Goal: Use online tool/utility: Use online tool/utility

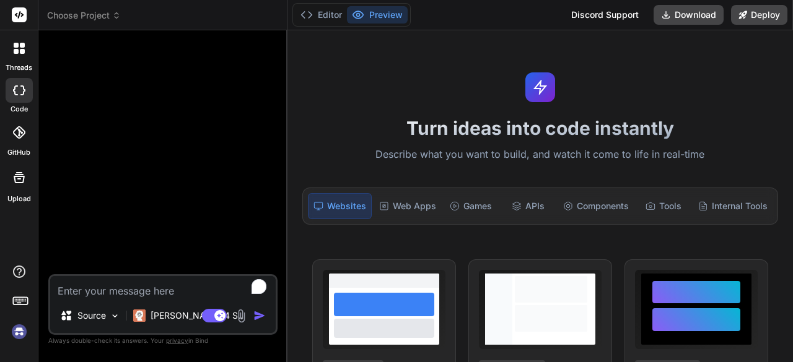
scroll to position [81, 0]
click at [321, 9] on button "Editor" at bounding box center [320, 14] width 51 height 17
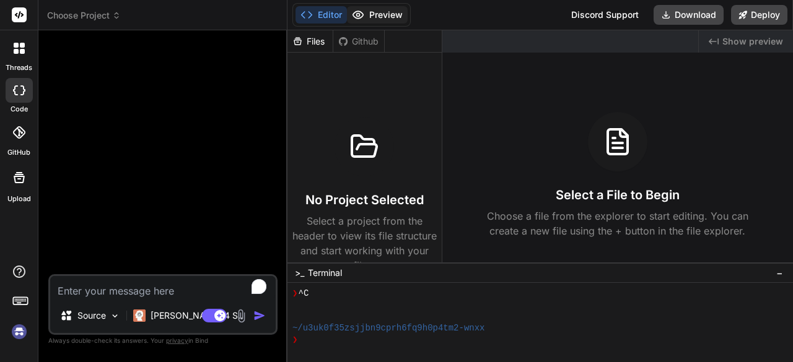
click at [373, 12] on button "Preview" at bounding box center [377, 14] width 61 height 17
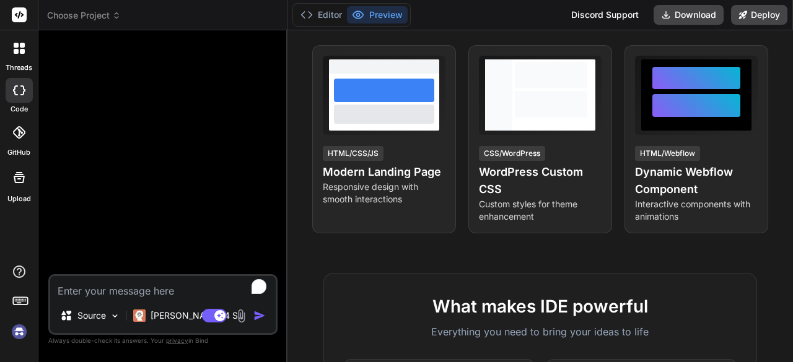
scroll to position [0, 0]
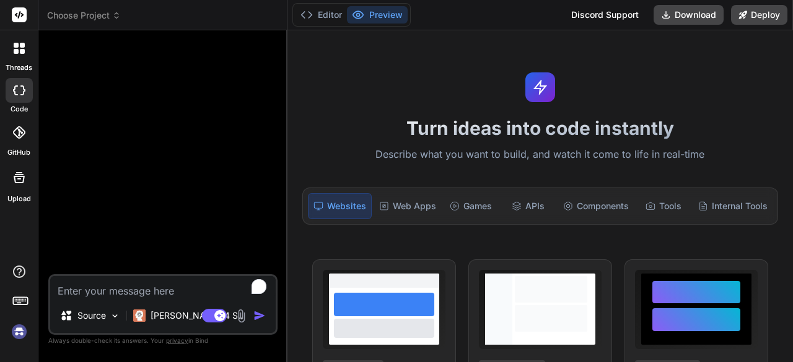
click at [119, 293] on textarea "To enrich screen reader interactions, please activate Accessibility in Grammarl…" at bounding box center [162, 287] width 225 height 22
paste textarea "1️⃣ Objective Create a multi-tenant SaaS platform that continuously scans conne…"
type textarea "1️⃣ Objective Create a multi-tenant SaaS platform that continuously scans conne…"
type textarea "x"
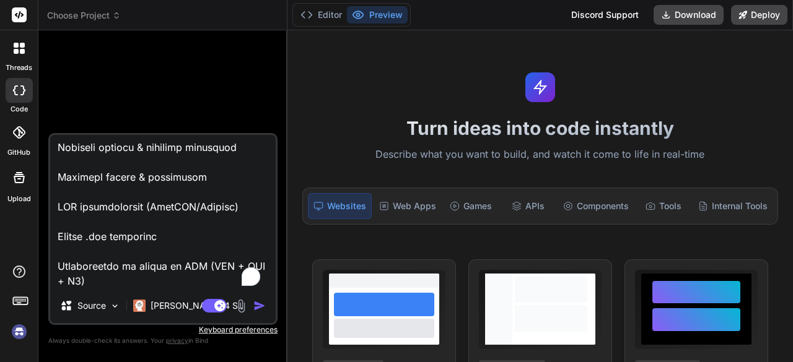
scroll to position [1695, 0]
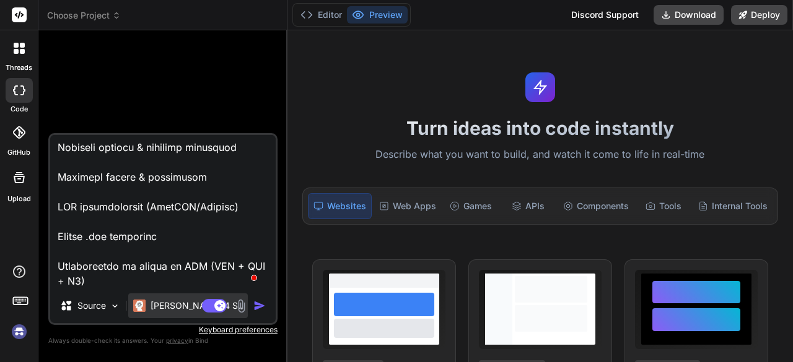
type textarea "1️⃣ Objective Create a multi-tenant SaaS platform that continuously scans conne…"
click at [149, 297] on div "Claude 4 S.." at bounding box center [188, 306] width 120 height 25
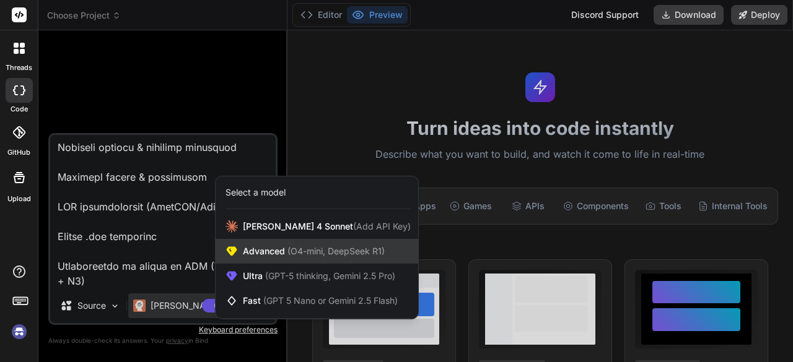
click at [285, 246] on span "Advanced (O4-mini, DeepSeek R1)" at bounding box center [314, 251] width 142 height 12
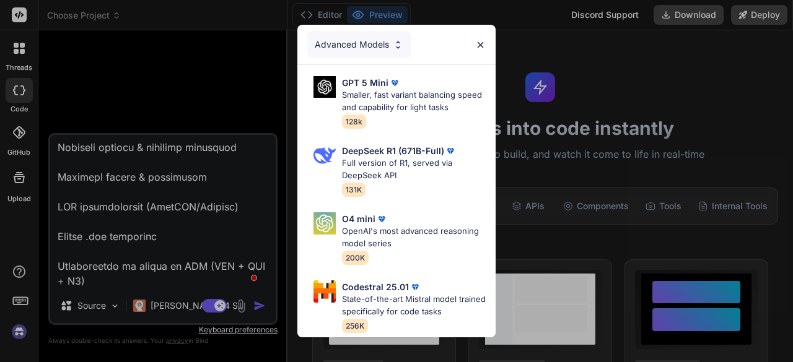
click at [175, 303] on div "Advanced Models GPT 5 Mini Smaller, fast variant balancing speed and capability…" at bounding box center [396, 181] width 793 height 362
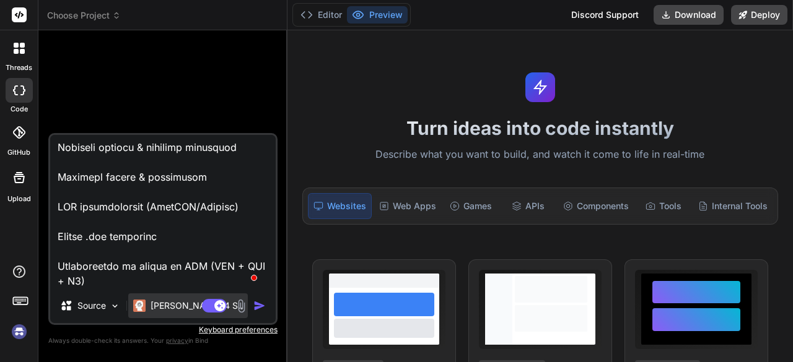
click at [165, 303] on p "Claude 4 S.." at bounding box center [196, 306] width 92 height 12
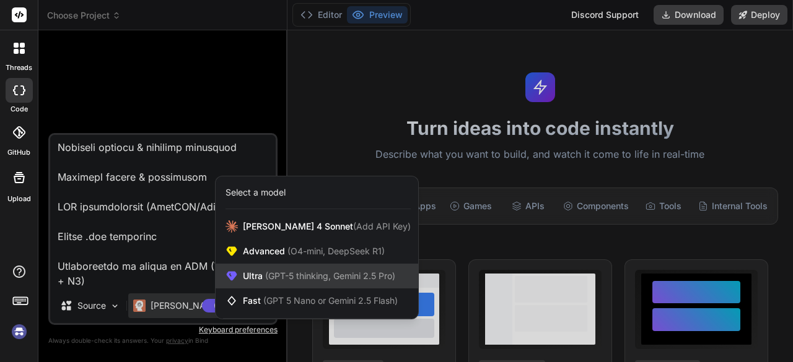
click at [264, 281] on span "(GPT-5 thinking, Gemini 2.5 Pro)" at bounding box center [329, 276] width 133 height 11
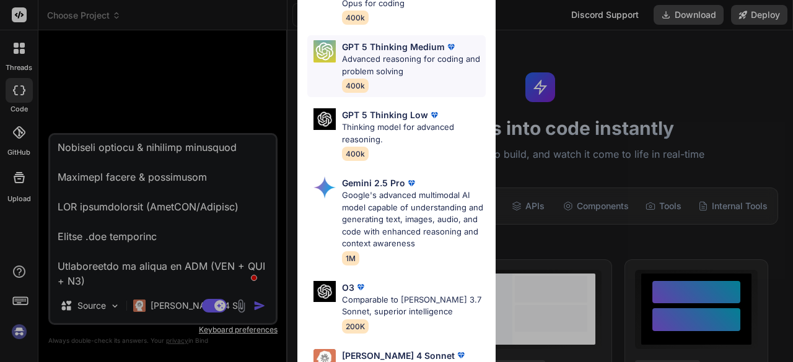
scroll to position [186, 0]
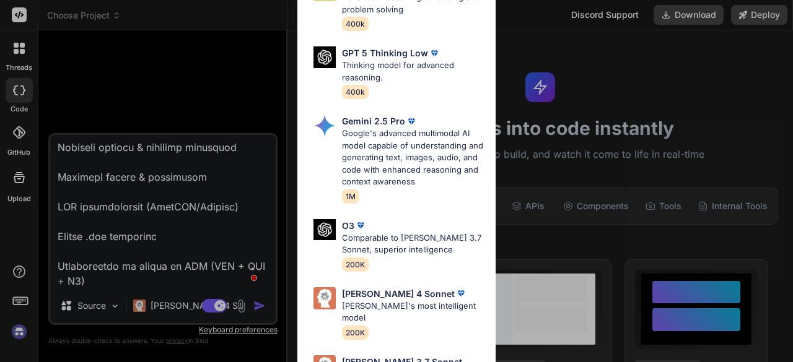
click at [170, 304] on div "Ultra Models GPT 5 OpenAI's best AI model, matches Claude 4 Sonnet in Intellige…" at bounding box center [396, 181] width 793 height 362
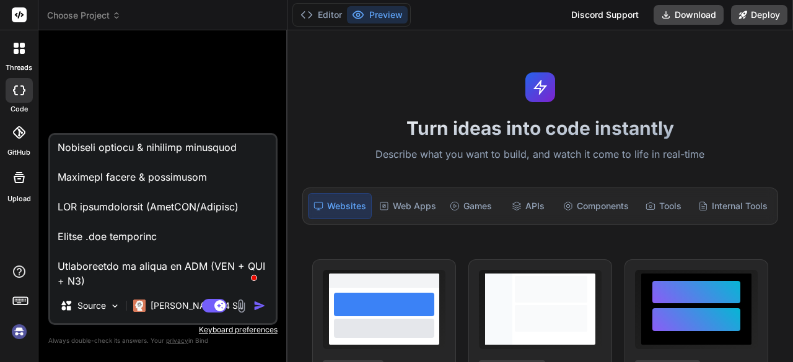
click at [170, 304] on p "Claude 4 S.." at bounding box center [196, 306] width 92 height 12
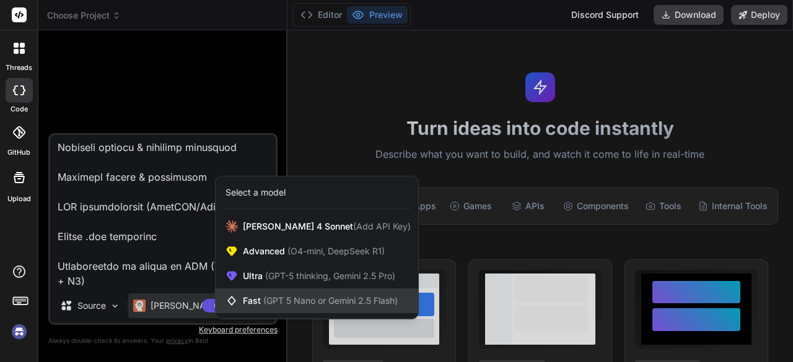
click at [259, 303] on span "Fast (GPT 5 Nano or Gemini 2.5 Flash)" at bounding box center [320, 301] width 155 height 12
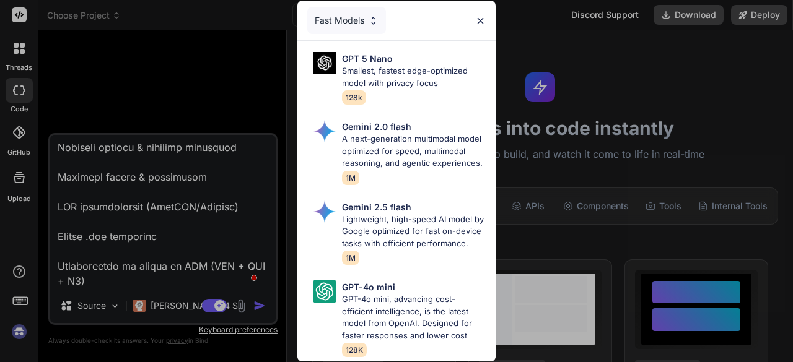
click at [168, 311] on div "Fast Models GPT 5 Nano Smallest, fastest edge-optimized model with privacy focu…" at bounding box center [396, 181] width 793 height 362
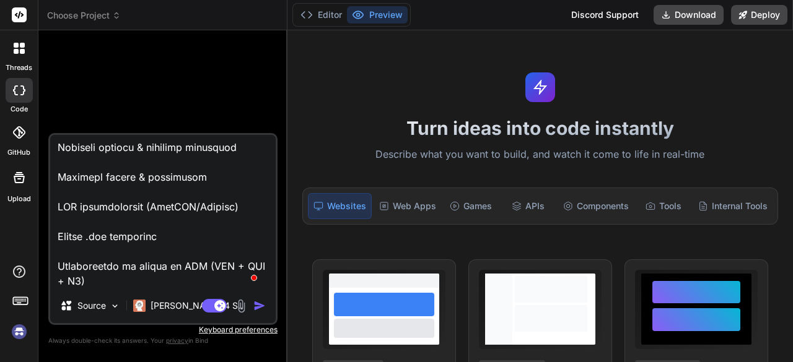
click at [168, 311] on p "Claude 4 S.." at bounding box center [196, 306] width 92 height 12
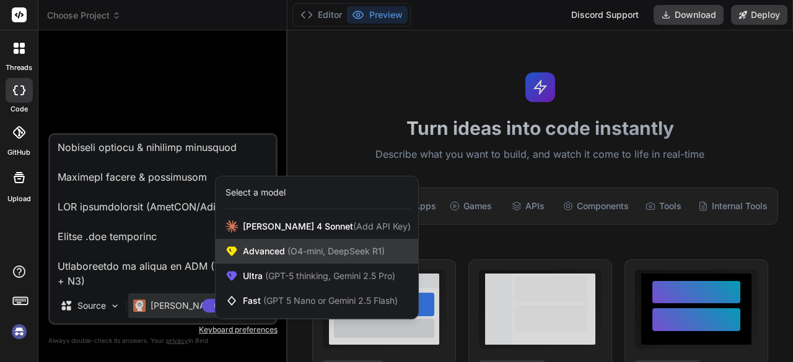
click at [277, 248] on span "Advanced (O4-mini, DeepSeek R1)" at bounding box center [314, 251] width 142 height 12
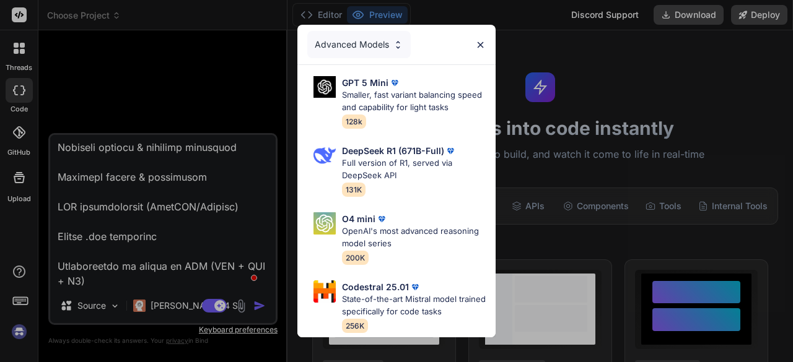
click at [159, 298] on div "Advanced Models GPT 5 Mini Smaller, fast variant balancing speed and capability…" at bounding box center [396, 181] width 793 height 362
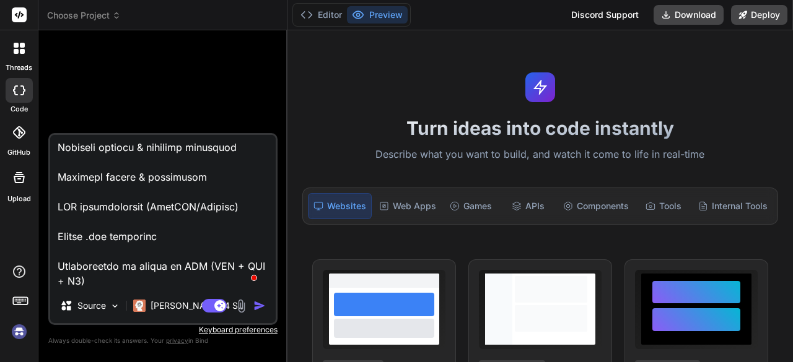
click at [159, 298] on div "Claude 4 S.." at bounding box center [188, 306] width 120 height 25
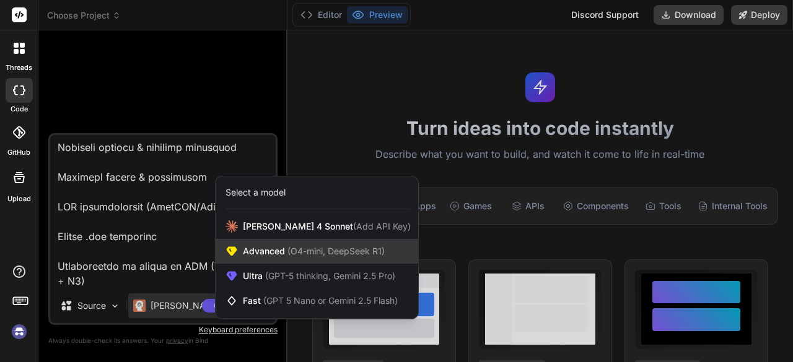
click at [272, 256] on span "Advanced (O4-mini, DeepSeek R1)" at bounding box center [314, 251] width 142 height 12
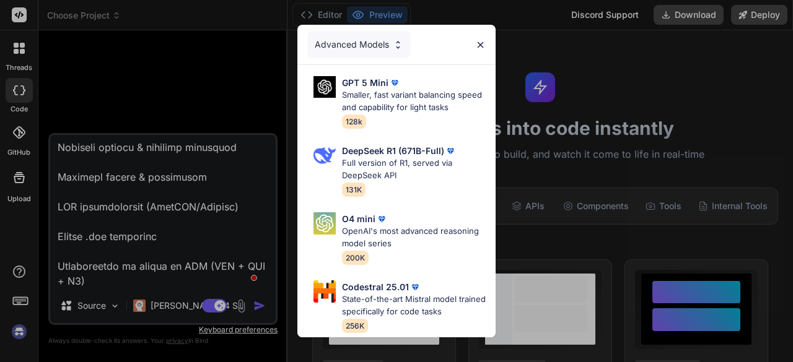
click at [172, 293] on div "Advanced Models GPT 5 Mini Smaller, fast variant balancing speed and capability…" at bounding box center [396, 181] width 793 height 362
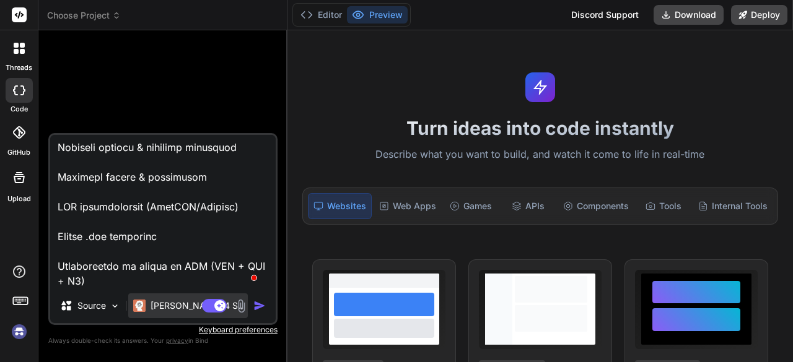
click at [162, 307] on p "Claude 4 S.." at bounding box center [196, 306] width 92 height 12
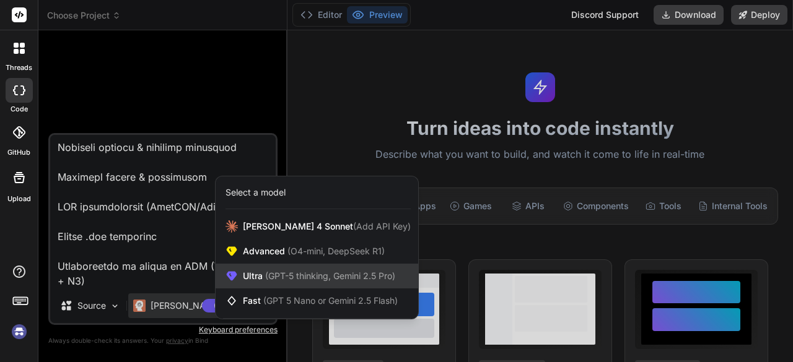
click at [282, 272] on span "(GPT-5 thinking, Gemini 2.5 Pro)" at bounding box center [329, 276] width 133 height 11
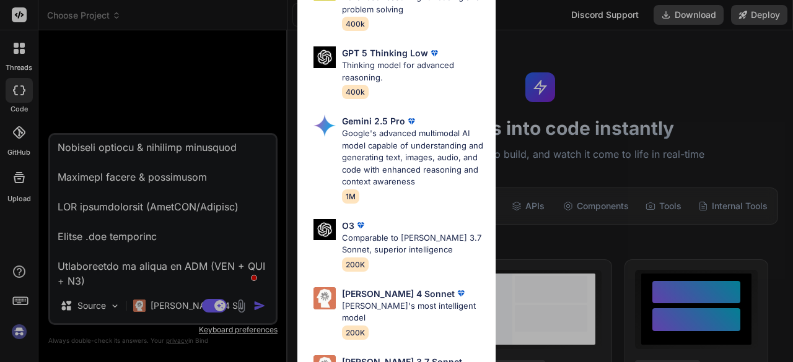
click at [146, 300] on div "Ultra Models GPT 5 OpenAI's best AI model, matches Claude 4 Sonnet in Intellige…" at bounding box center [396, 181] width 793 height 362
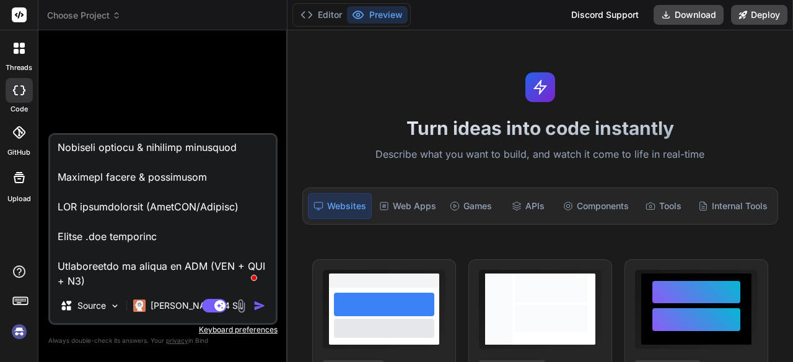
click at [146, 300] on div "Claude 4 S.." at bounding box center [188, 306] width 110 height 12
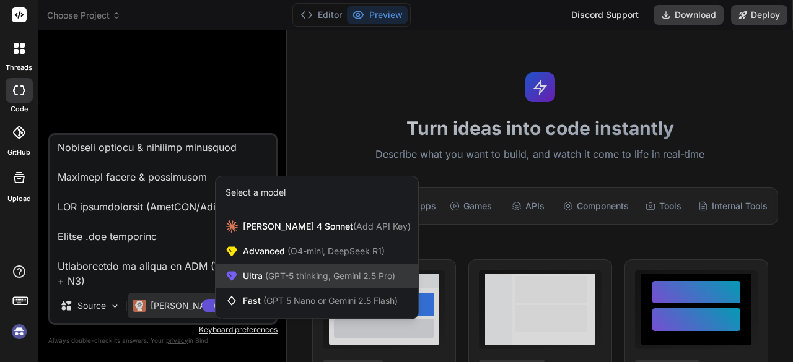
click at [274, 278] on span "(GPT-5 thinking, Gemini 2.5 Pro)" at bounding box center [329, 276] width 133 height 11
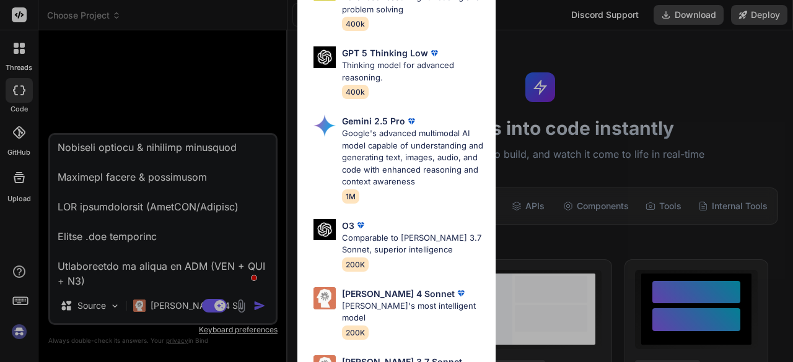
click at [167, 299] on div "Ultra Models GPT 5 OpenAI's best AI model, matches Claude 4 Sonnet in Intellige…" at bounding box center [396, 181] width 793 height 362
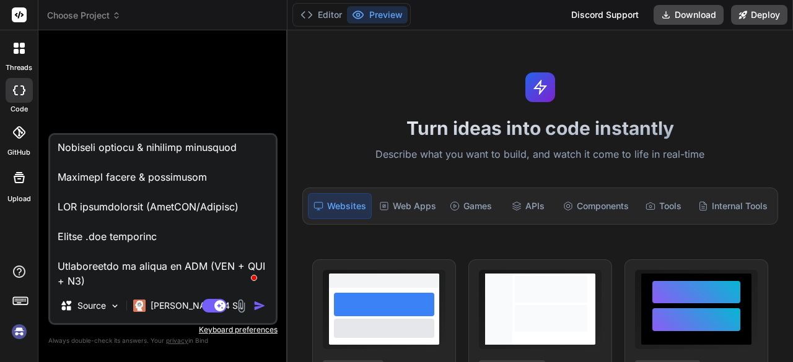
click at [167, 299] on div "Claude 4 S.." at bounding box center [188, 306] width 120 height 25
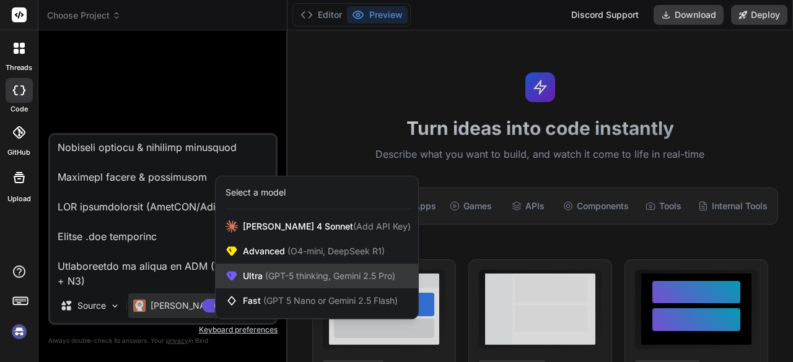
click at [278, 276] on span "(GPT-5 thinking, Gemini 2.5 Pro)" at bounding box center [329, 276] width 133 height 11
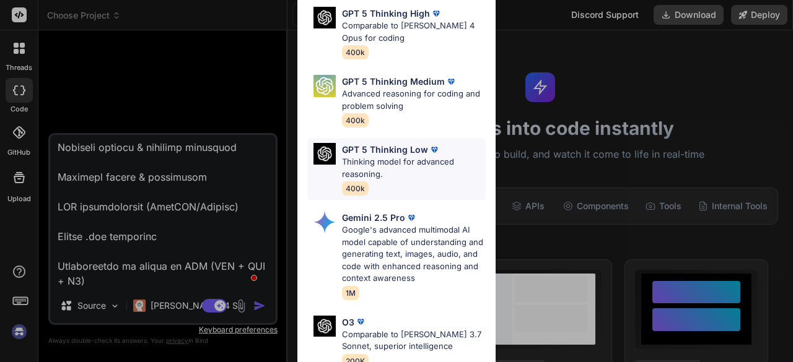
scroll to position [104, 0]
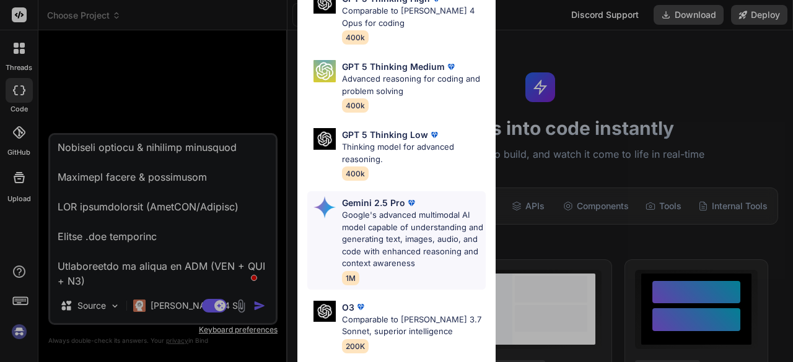
click at [405, 222] on p "Google's advanced multimodal AI model capable of understanding and generating t…" at bounding box center [414, 239] width 144 height 61
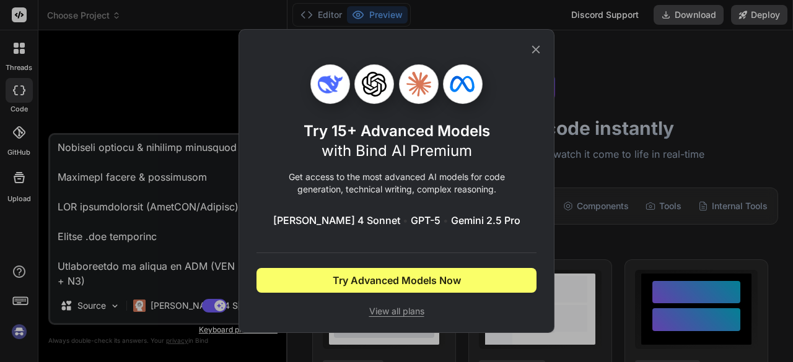
scroll to position [0, 0]
click at [539, 49] on icon at bounding box center [536, 50] width 14 height 14
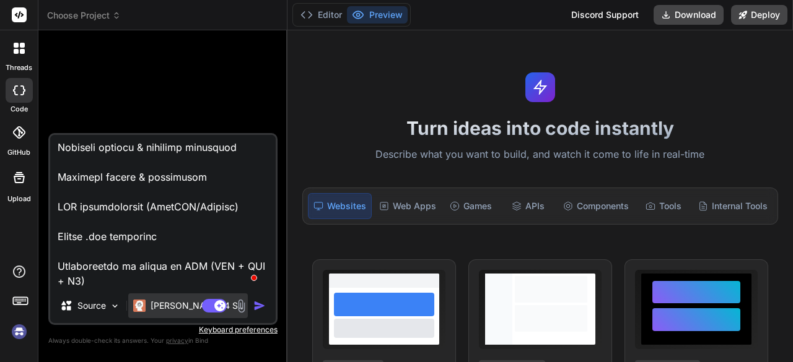
click at [163, 299] on div "Claude 4 S.." at bounding box center [188, 306] width 120 height 25
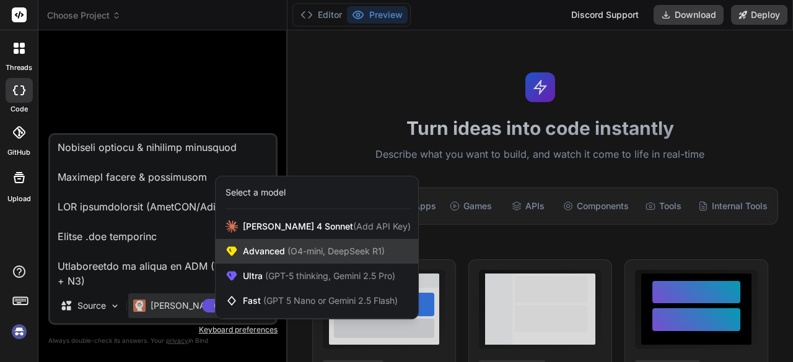
click at [279, 243] on div "Advanced (O4-mini, DeepSeek R1)" at bounding box center [317, 251] width 202 height 25
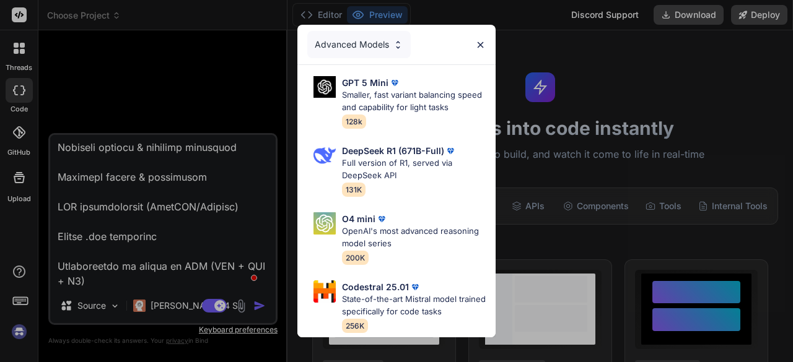
click at [167, 316] on div "Advanced Models GPT 5 Mini Smaller, fast variant balancing speed and capability…" at bounding box center [396, 181] width 793 height 362
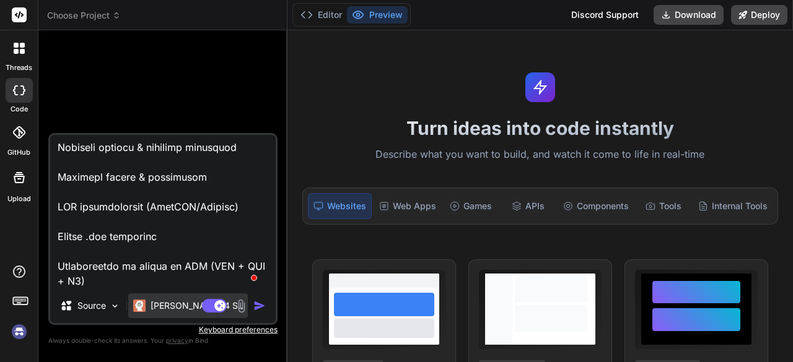
click at [166, 313] on div "Claude 4 S.." at bounding box center [188, 306] width 120 height 25
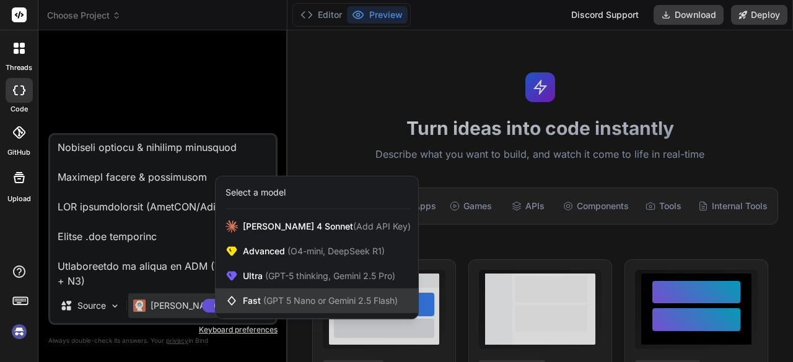
click at [268, 299] on span "(GPT 5 Nano or Gemini 2.5 Flash)" at bounding box center [330, 300] width 134 height 11
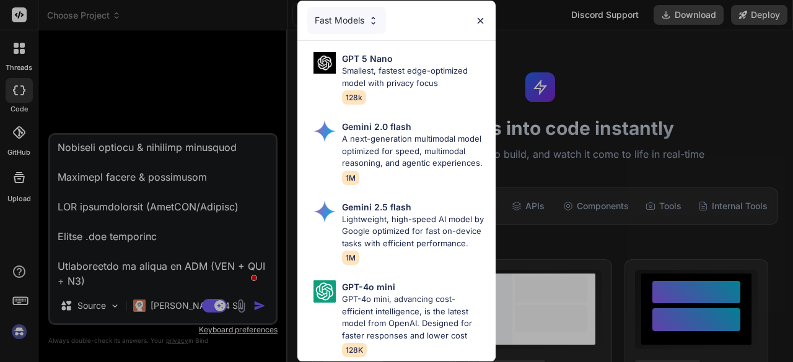
click at [121, 297] on div "Fast Models GPT 5 Nano Smallest, fastest edge-optimized model with privacy focu…" at bounding box center [396, 181] width 793 height 362
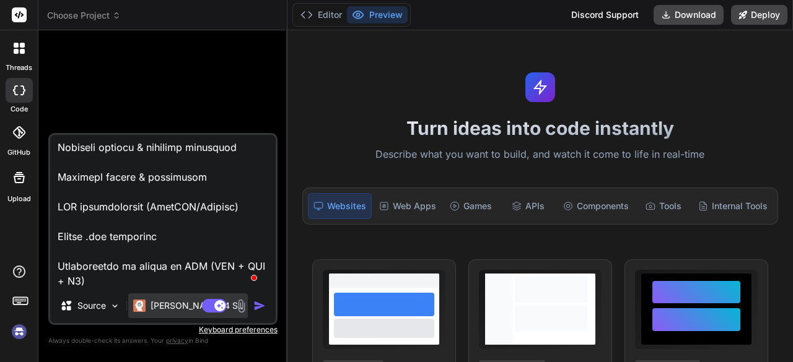
click at [142, 297] on div "Claude 4 S.." at bounding box center [188, 306] width 120 height 25
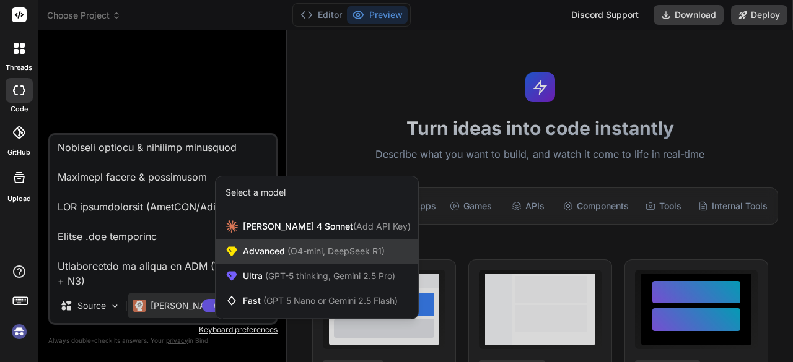
click at [277, 249] on span "Advanced (O4-mini, DeepSeek R1)" at bounding box center [314, 251] width 142 height 12
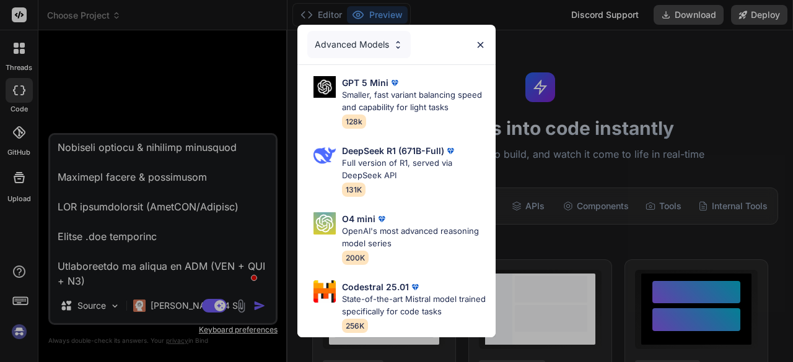
click at [207, 261] on div "Advanced Models GPT 5 Mini Smaller, fast variant balancing speed and capability…" at bounding box center [396, 181] width 793 height 362
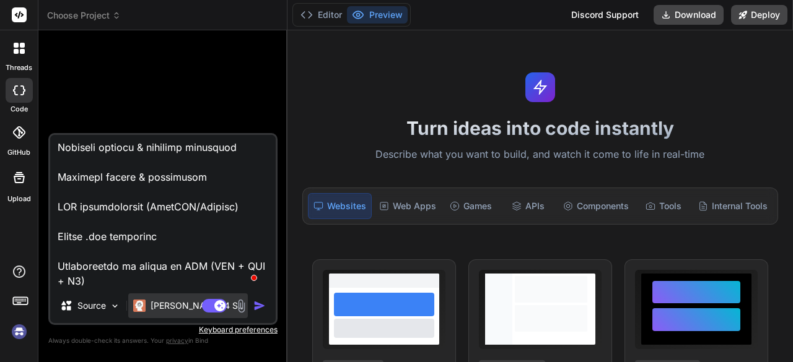
click at [167, 298] on div "Claude 4 S.." at bounding box center [188, 306] width 120 height 25
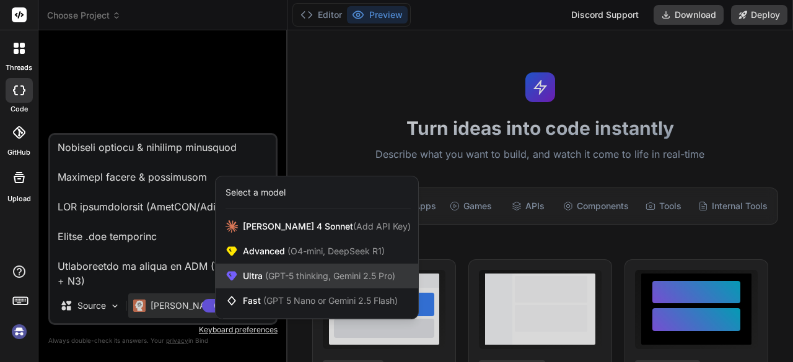
click at [263, 269] on div "Ultra (GPT-5 thinking, Gemini 2.5 Pro)" at bounding box center [317, 276] width 202 height 25
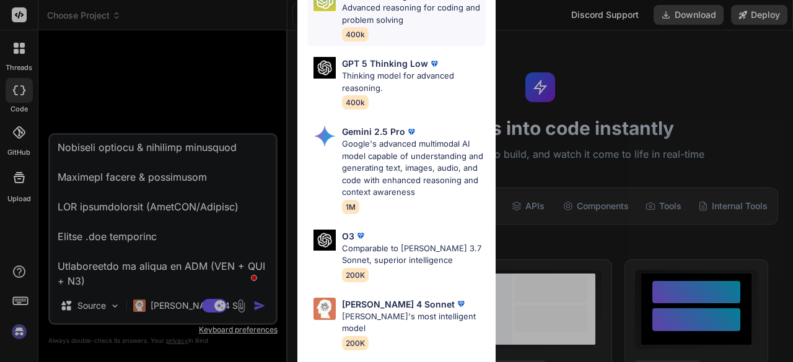
scroll to position [186, 0]
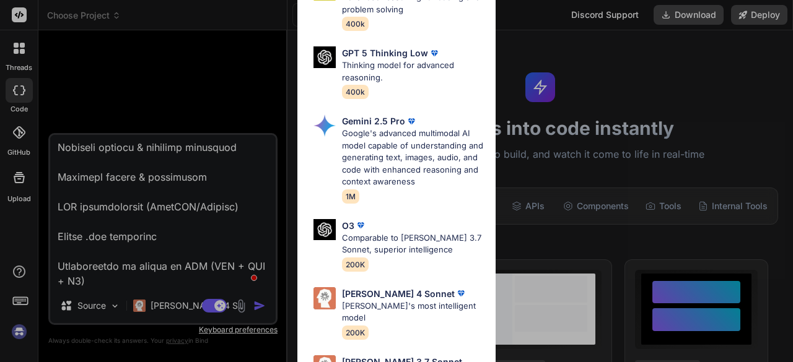
click at [147, 290] on div "Ultra Models GPT 5 OpenAI's best AI model, matches Claude 4 Sonnet in Intellige…" at bounding box center [396, 181] width 793 height 362
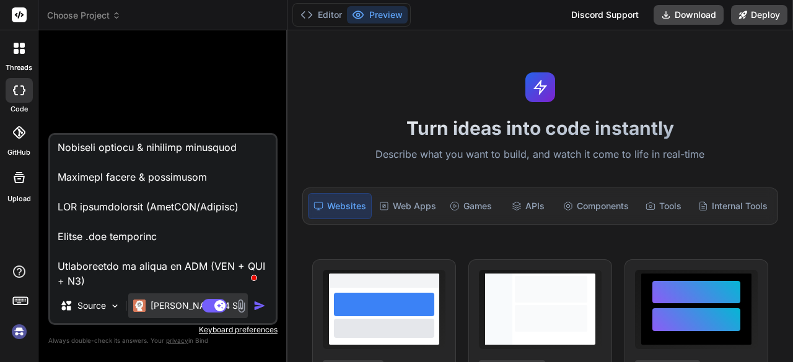
click at [159, 307] on p "Claude 4 S.." at bounding box center [196, 306] width 92 height 12
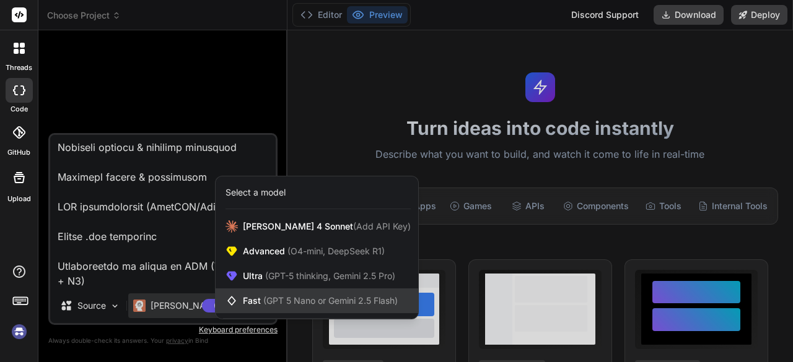
click at [253, 302] on span "Fast (GPT 5 Nano or Gemini 2.5 Flash)" at bounding box center [320, 301] width 155 height 12
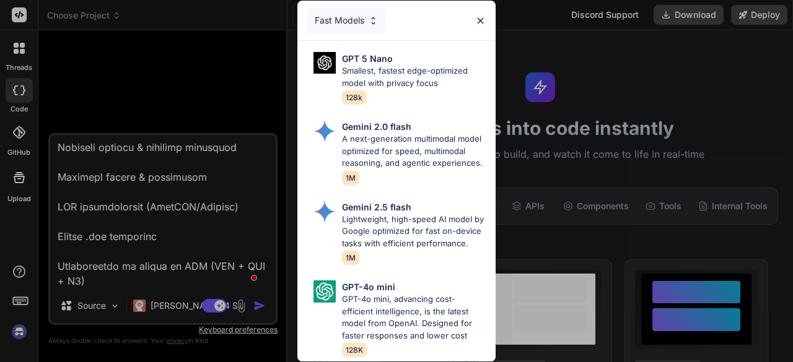
click at [162, 169] on div "Fast Models GPT 5 Nano Smallest, fastest edge-optimized model with privacy focu…" at bounding box center [396, 181] width 793 height 362
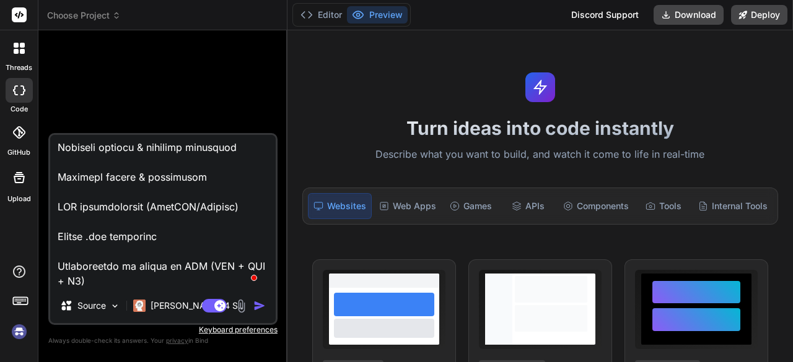
click at [261, 306] on img "button" at bounding box center [259, 306] width 12 height 12
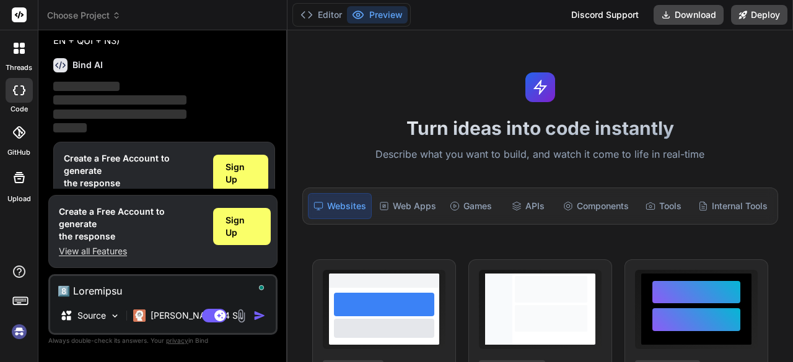
scroll to position [654, 0]
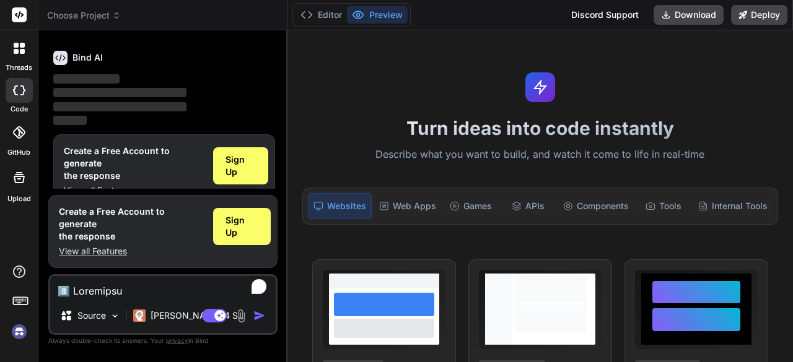
click at [19, 326] on img at bounding box center [19, 331] width 21 height 21
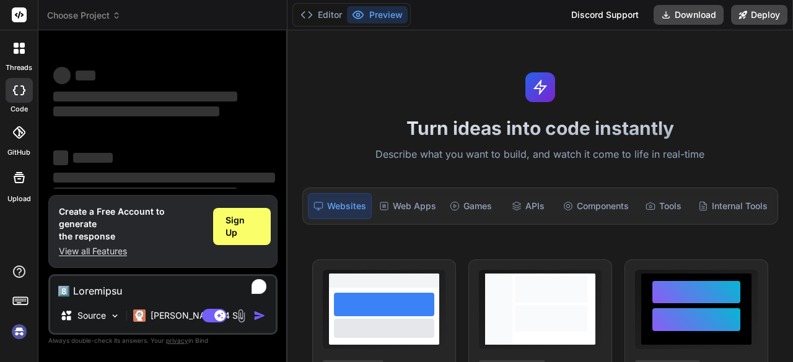
scroll to position [127, 0]
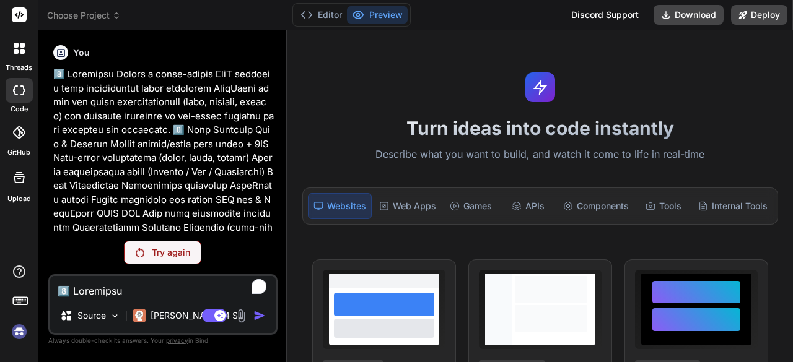
click at [157, 246] on div "Try again" at bounding box center [162, 253] width 77 height 24
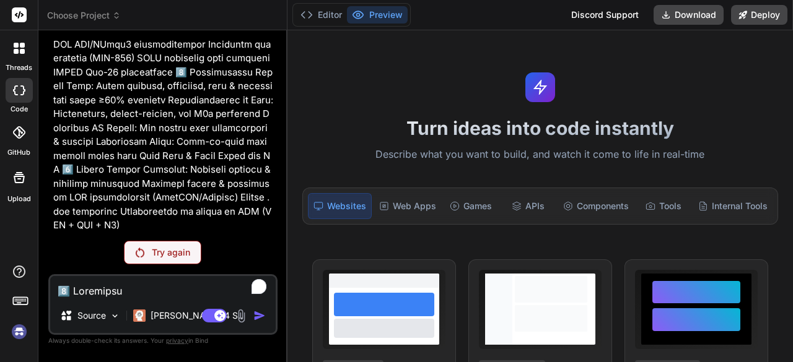
scroll to position [0, 0]
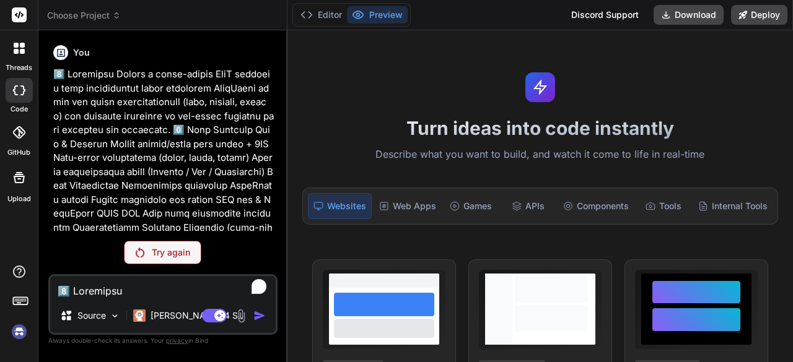
click at [20, 20] on rect at bounding box center [19, 14] width 15 height 15
click at [20, 79] on div at bounding box center [19, 90] width 27 height 25
click at [27, 39] on div at bounding box center [19, 48] width 26 height 26
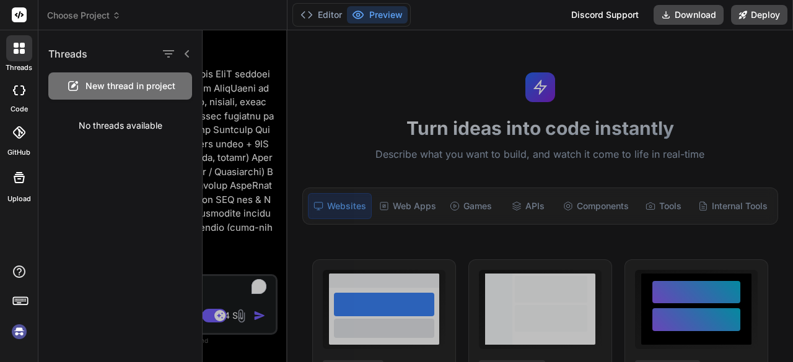
click at [104, 89] on span "New thread in project" at bounding box center [130, 86] width 90 height 12
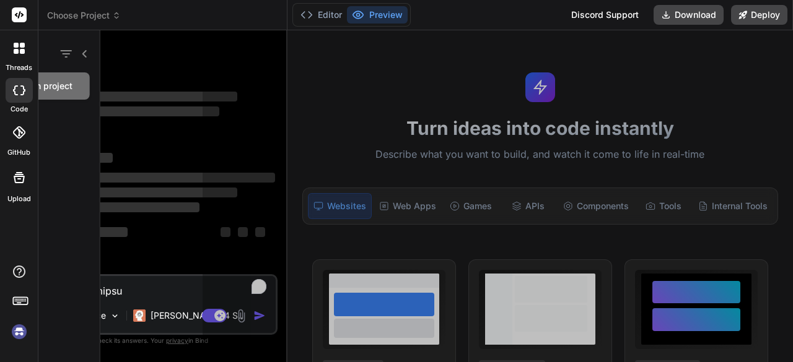
scroll to position [173, 0]
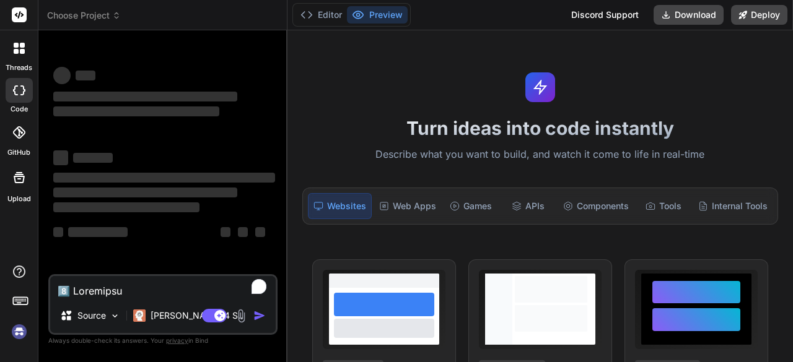
type textarea "x"
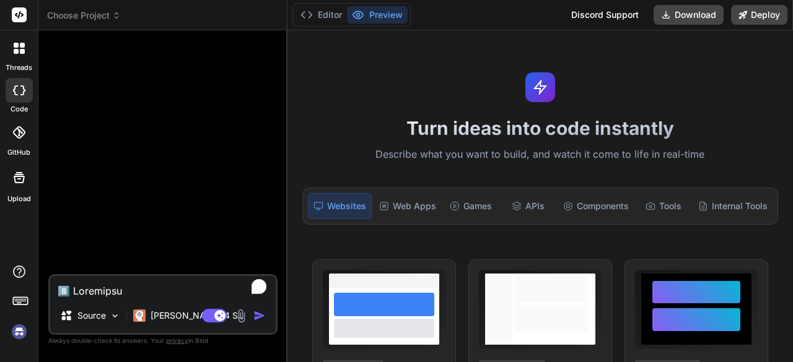
click at [99, 289] on textarea "To enrich screen reader interactions, please activate Accessibility in Grammarl…" at bounding box center [162, 287] width 225 height 22
paste textarea "1️⃣ Objective Create a multi-tenant SaaS platform that continuously scans conne…"
type textarea "1️⃣ Objective Create a multi-tenant SaaS platform that continuously scans conne…"
type textarea "x"
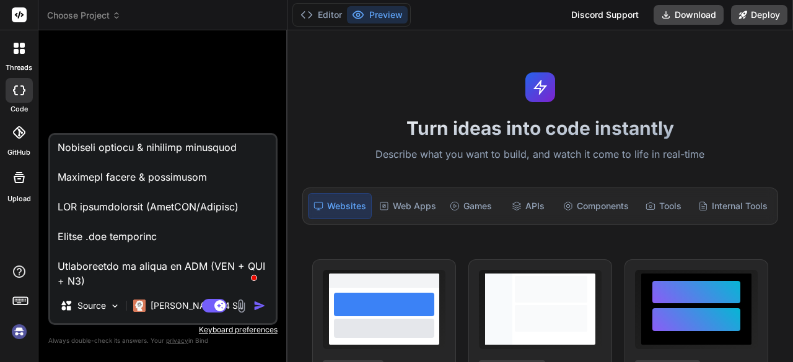
type textarea "1️⃣ Objective Create a multi-tenant SaaS platform that continuously scans conne…"
click at [255, 310] on img "button" at bounding box center [259, 306] width 12 height 12
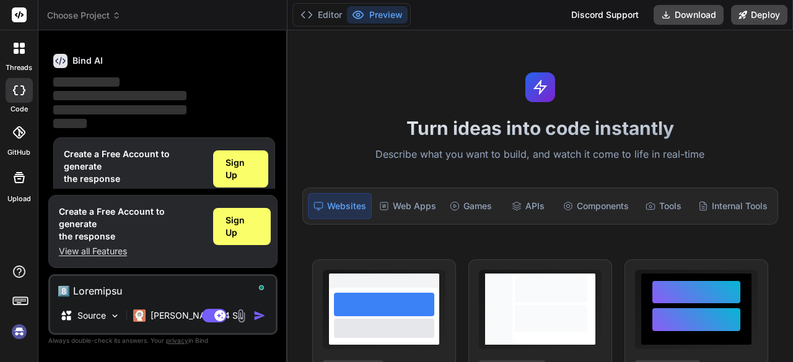
scroll to position [654, 0]
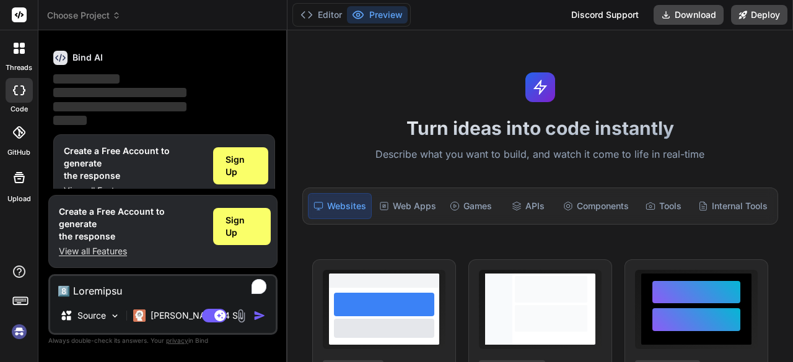
click at [20, 56] on div at bounding box center [19, 48] width 26 height 26
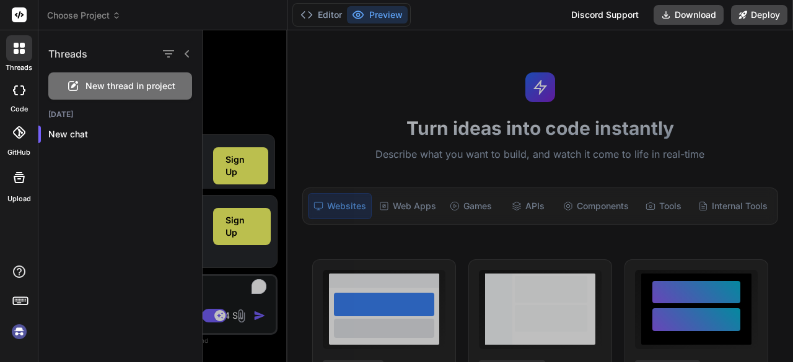
click at [89, 84] on span "New thread in project" at bounding box center [130, 86] width 90 height 12
type textarea "x"
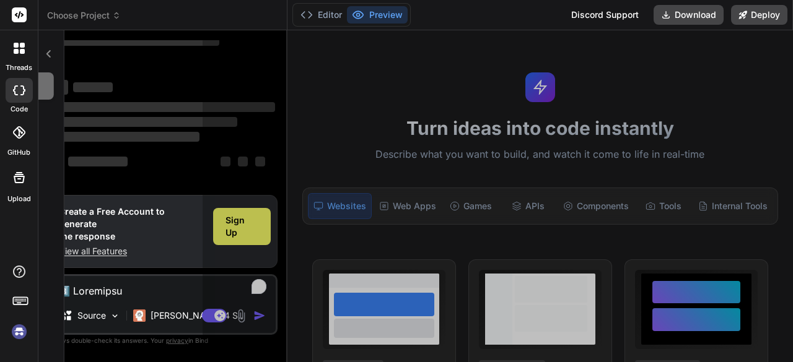
scroll to position [219, 0]
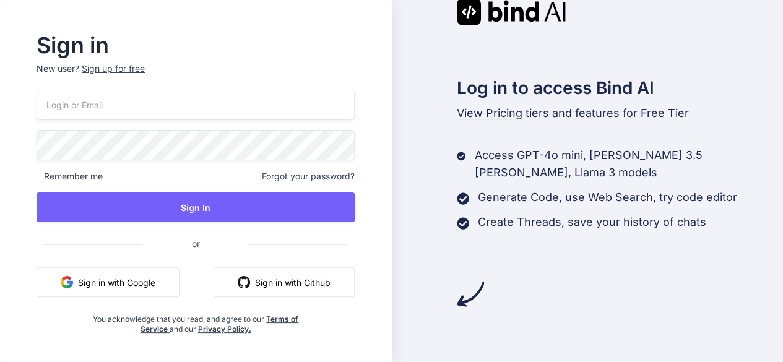
click at [137, 294] on button "Sign in with Google" at bounding box center [108, 283] width 143 height 30
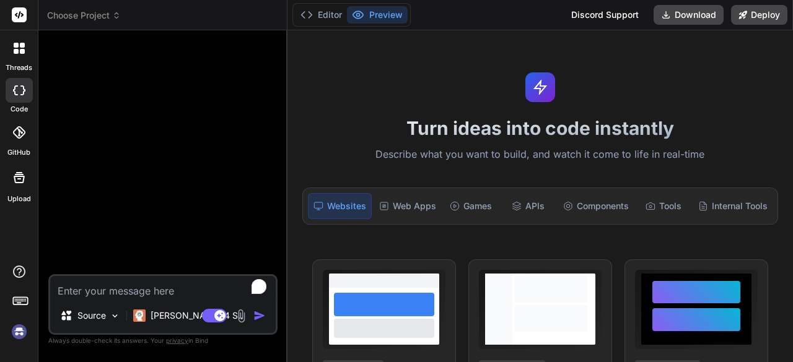
click at [15, 328] on img at bounding box center [19, 331] width 21 height 21
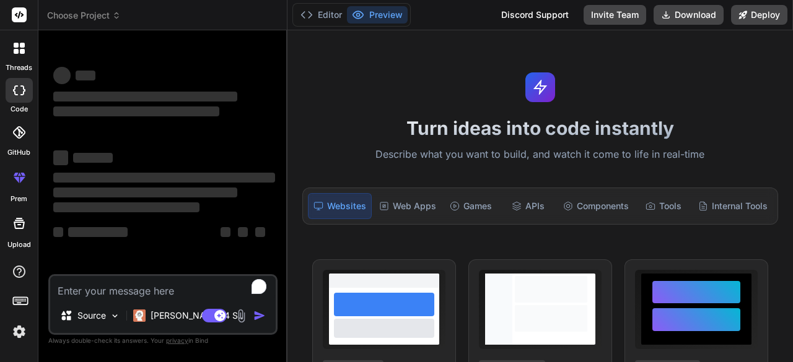
type textarea "x"
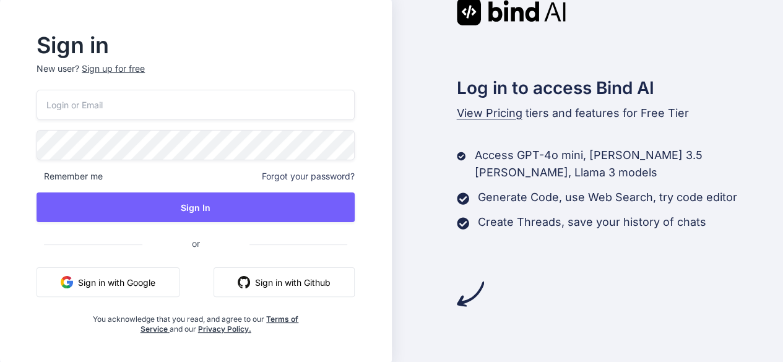
click at [165, 292] on button "Sign in with Google" at bounding box center [108, 283] width 143 height 30
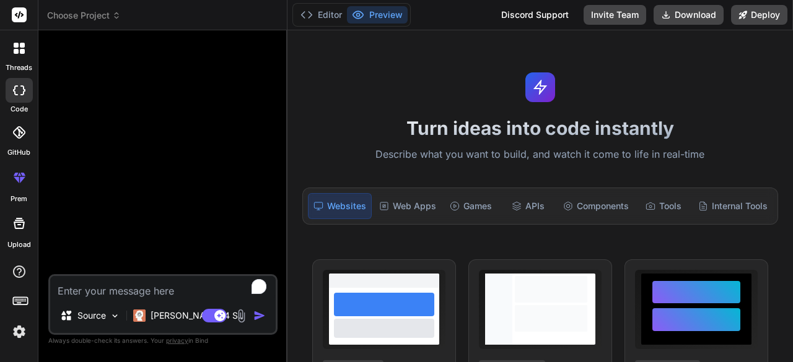
type textarea "x"
type textarea "0️⃣ Loremipsu Dolors a conse-adipis EliT seddoeiu temp incididuntut labor etdol…"
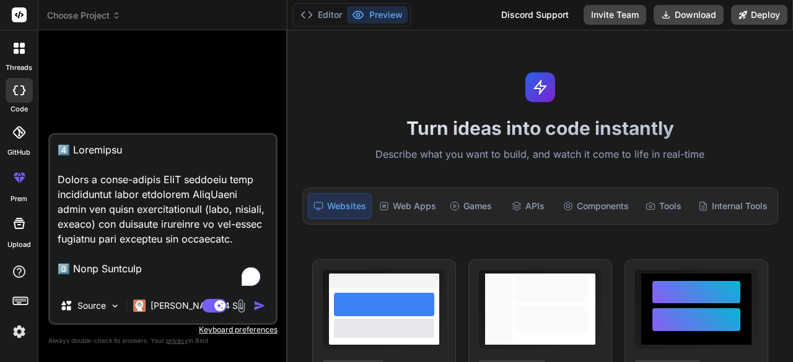
scroll to position [1695, 0]
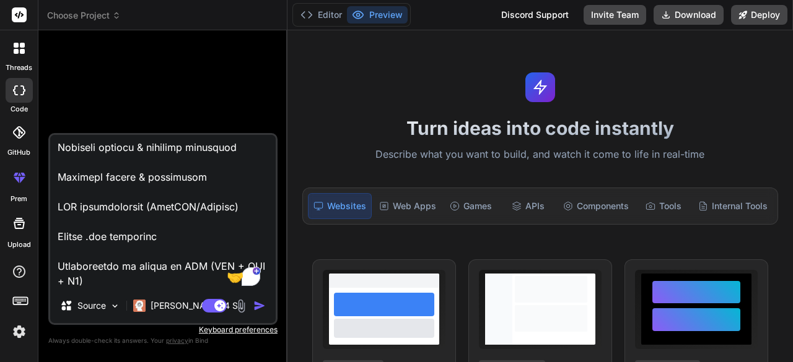
type textarea "x"
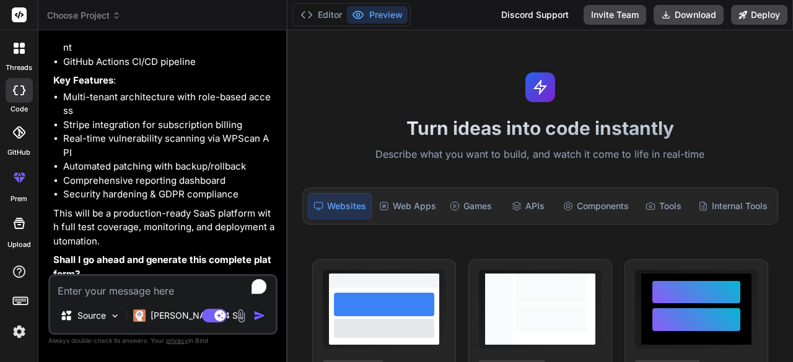
scroll to position [1159, 0]
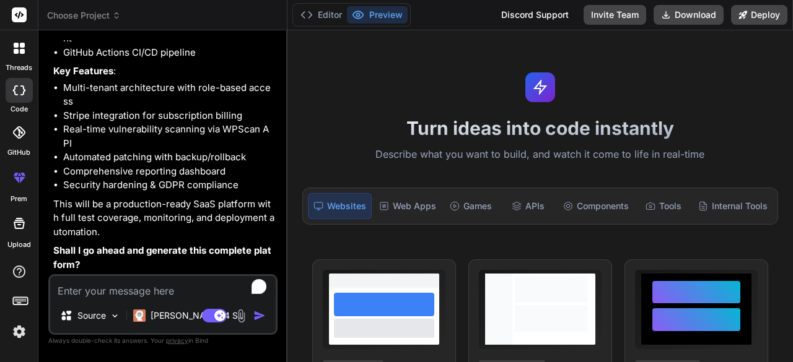
type textarea "x"
type textarea "y"
type textarea "x"
type textarea "yes"
type textarea "x"
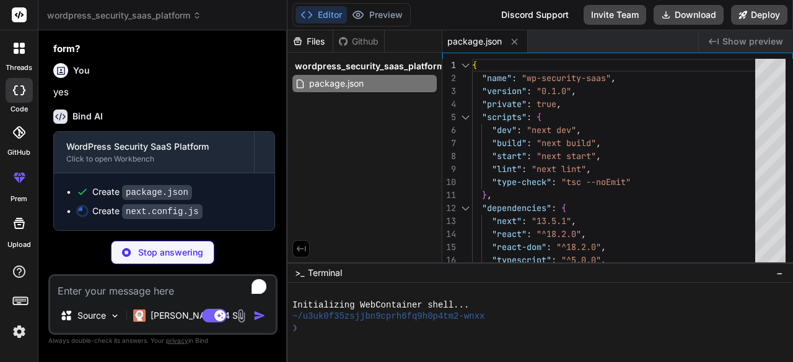
scroll to position [1372, 0]
type textarea "x"
type textarea "NEXTAUTH_URL: process.env.NEXTAUTH_URL, STRIPE_PUBLISHABLE_KEY: process.env.STR…"
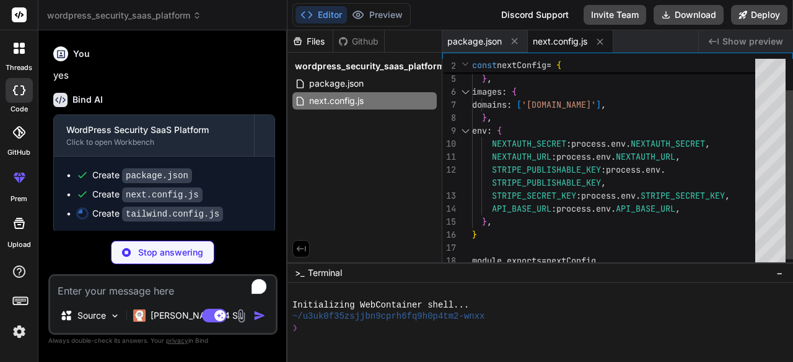
type textarea "x"
type textarea "animation: { "accordion-down": "accordion-down 0.2s ease-out", "accordion-up": …"
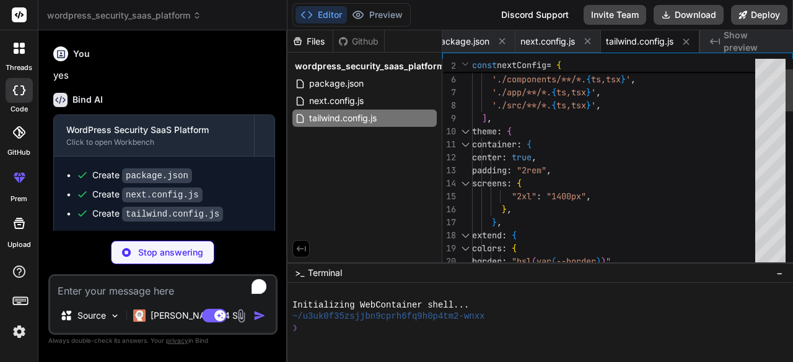
type textarea "x"
type textarea "module.exports = { plugins: { tailwindcss: {}, autoprefixer: {}, }, }"
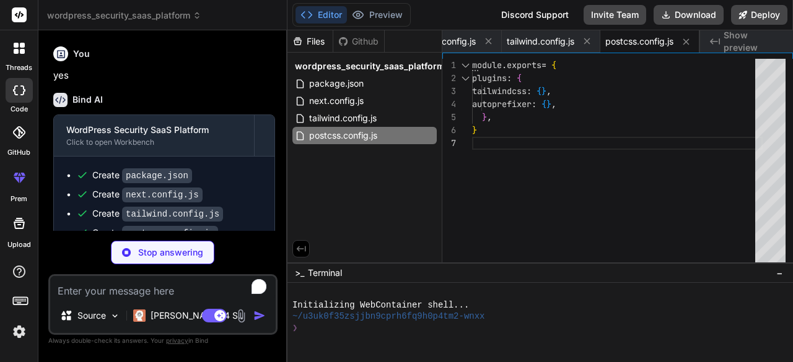
type textarea "x"
type textarea "next/types/**/*.ts"], "exclude": ["node_modules"] }"
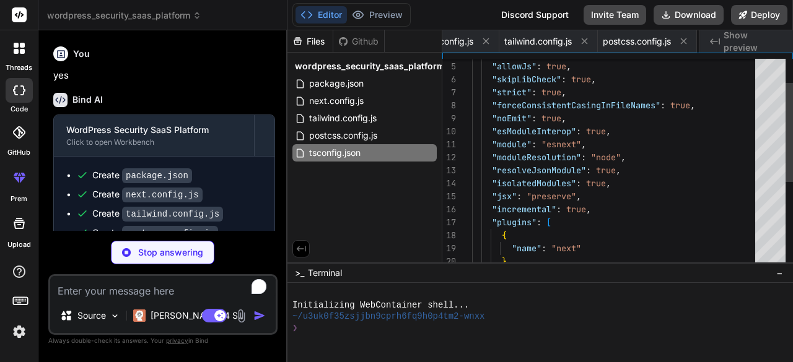
scroll to position [0, 198]
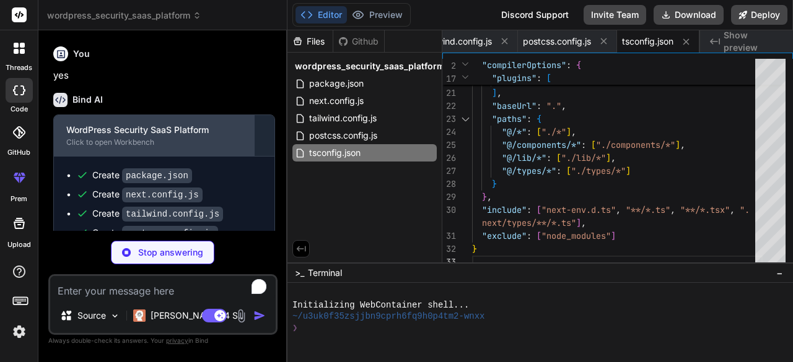
type textarea "x"
type textarea "@layer base { * { @apply border-border; } body { @apply bg-background text-fore…"
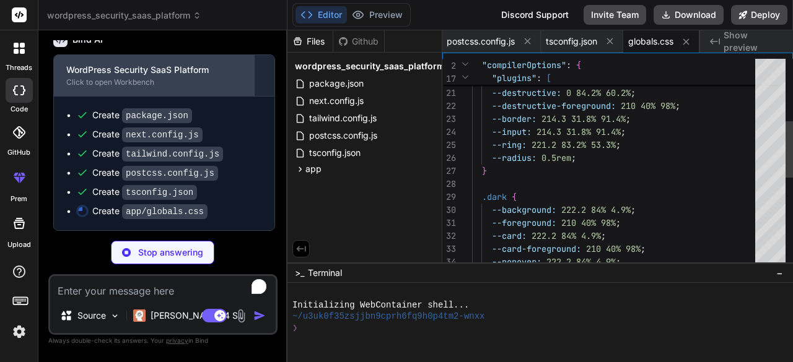
scroll to position [1465, 0]
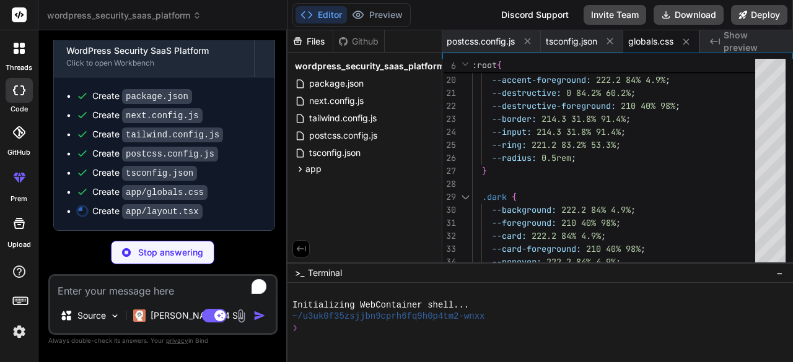
type textarea "x"
type textarea "<Providers> {children} </Providers> </body> </html> ) }"
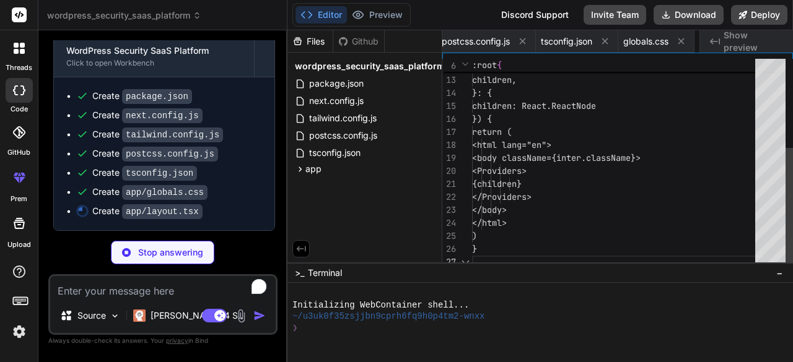
scroll to position [0, 349]
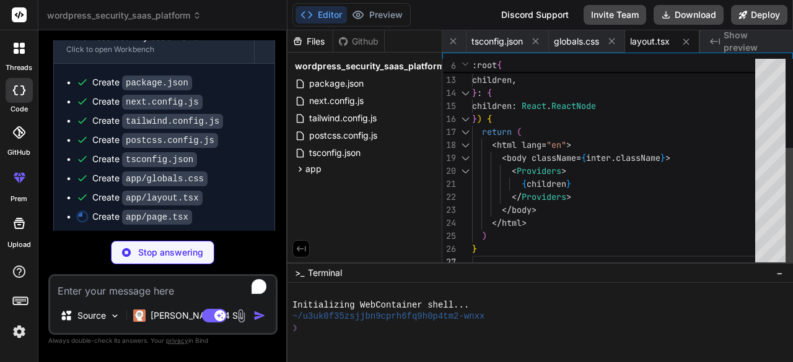
type textarea "x"
type textarea "<main> <Hero /> <Features /> <Pricing /> </main> <Footer /> </div> ) }"
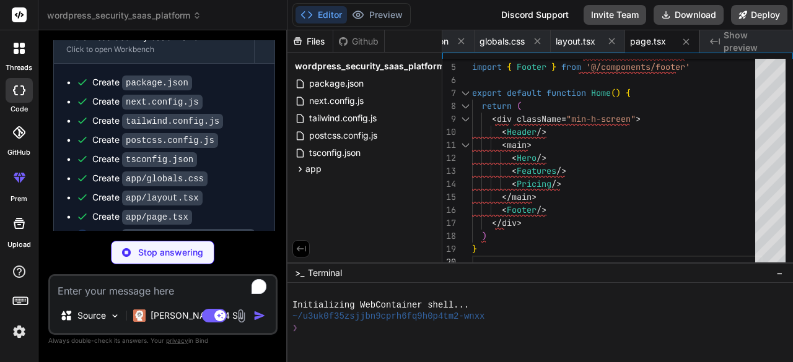
scroll to position [1502, 0]
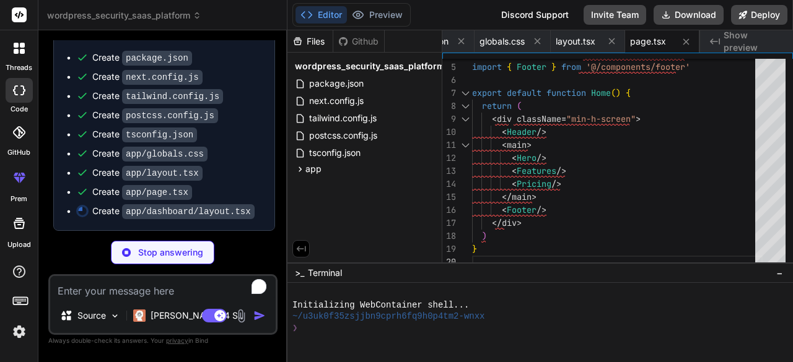
type textarea "x"
type textarea ") }"
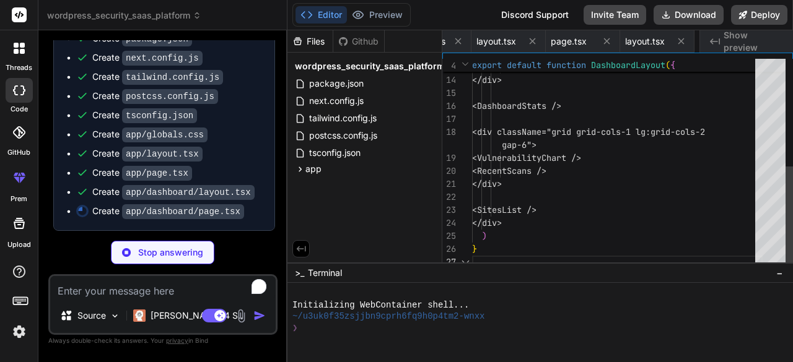
scroll to position [0, 572]
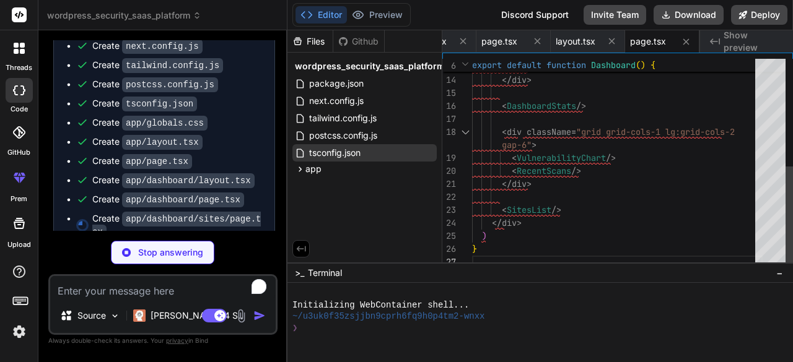
type textarea "x"
type textarea "Manage your WordPress sites and their security </p> </div> <SitesManagement /> …"
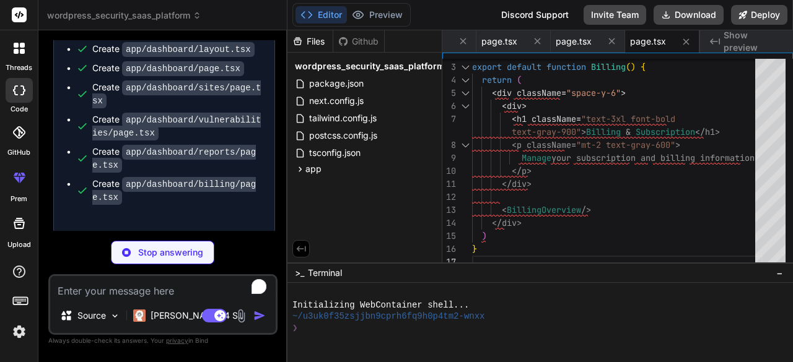
scroll to position [1663, 0]
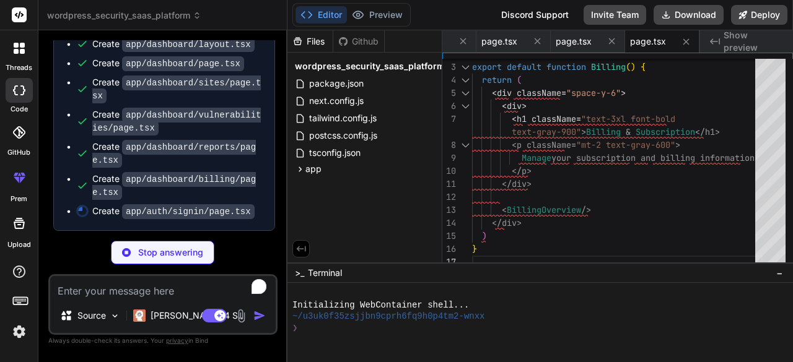
type textarea "x"
type textarea "</Link> </p> </div> <SignInForm /> </div> </div> ) }"
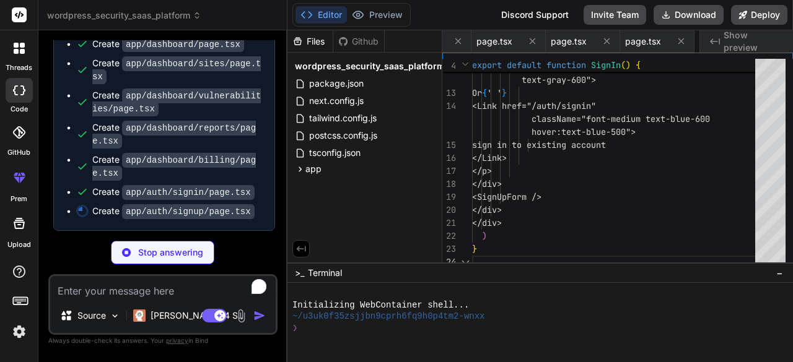
scroll to position [0, 1018]
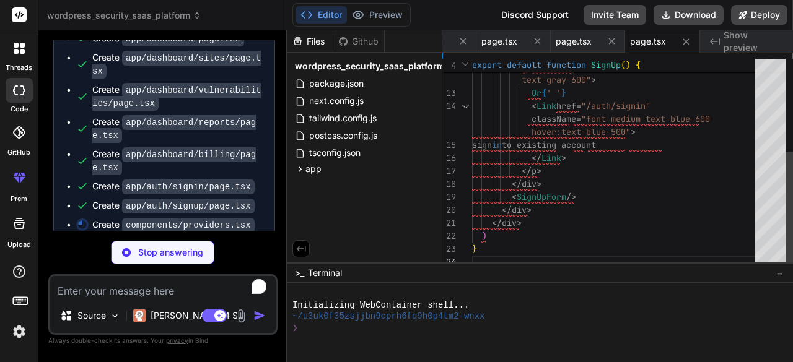
type textarea "x"
type textarea "return ( <SessionProvider> {children} <Toaster /> </SessionProvider> ) }"
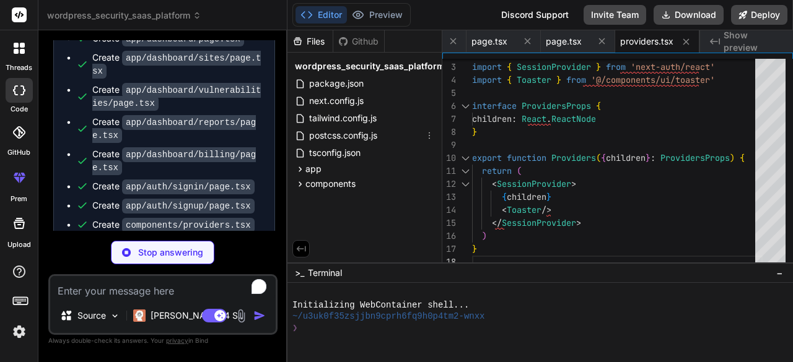
type textarea "x"
type textarea "</div> </div> </nav> </header> ) }"
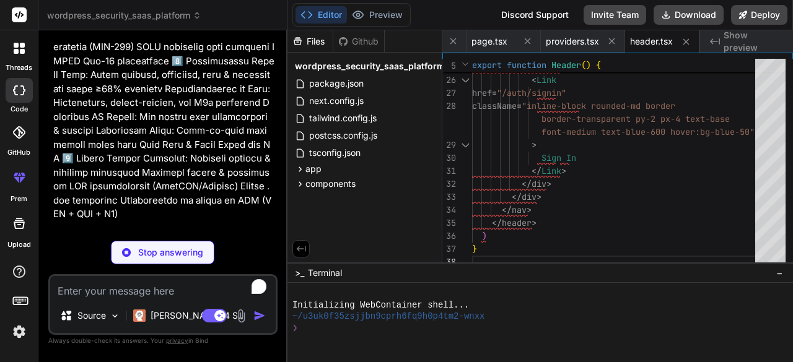
scroll to position [0, 0]
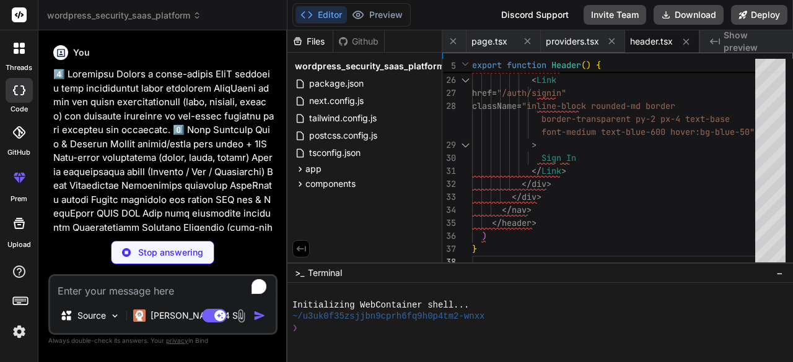
type textarea "x"
type textarea ") }"
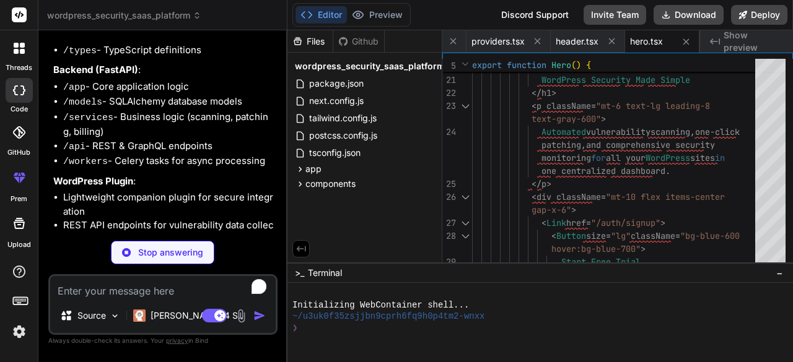
scroll to position [861, 0]
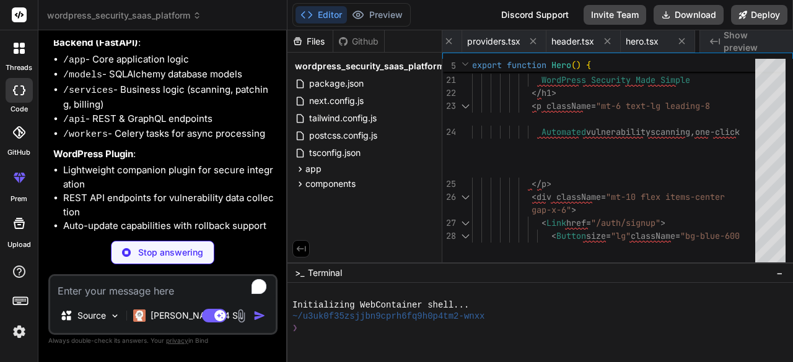
type textarea "x"
type textarea "}"
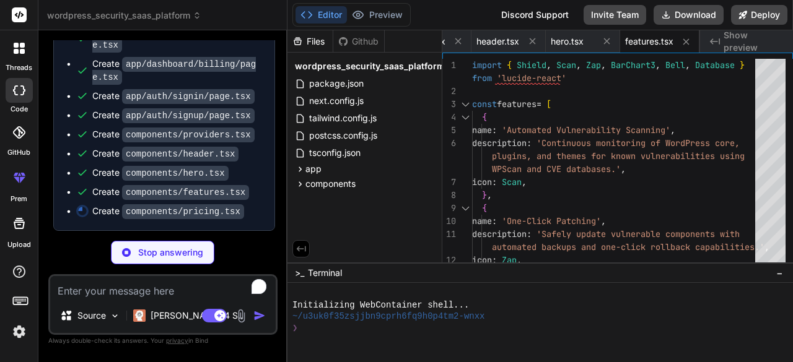
type textarea "x"
type textarea "</ul> </div> ))} </div> </div> </div> ) }"
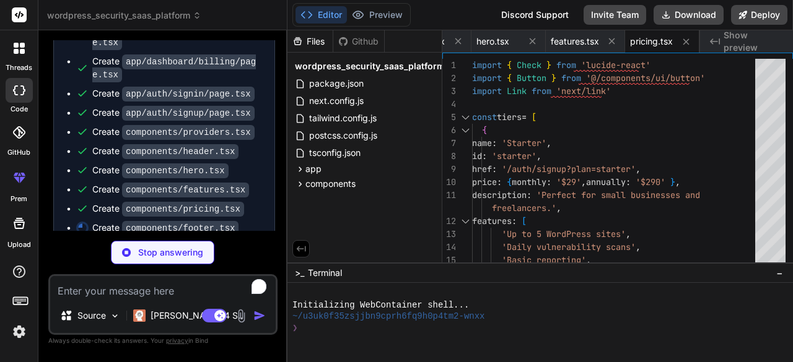
scroll to position [1793, 0]
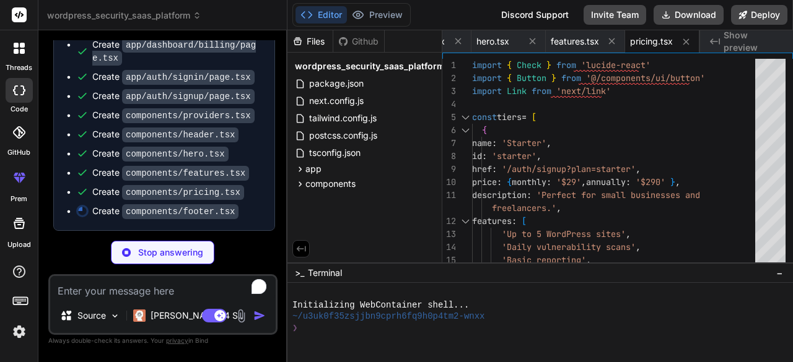
type textarea "x"
type textarea "</footer> ) }"
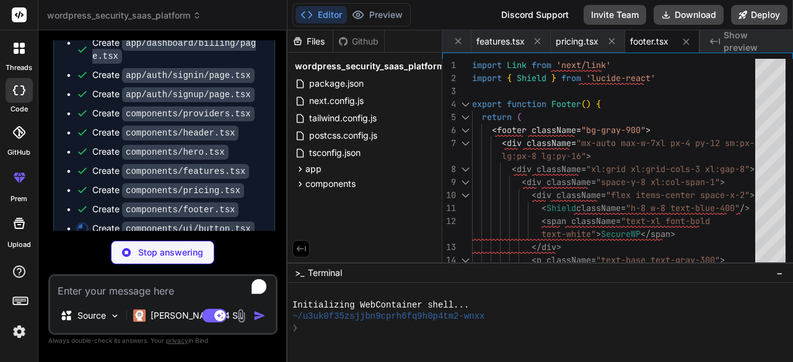
scroll to position [1812, 0]
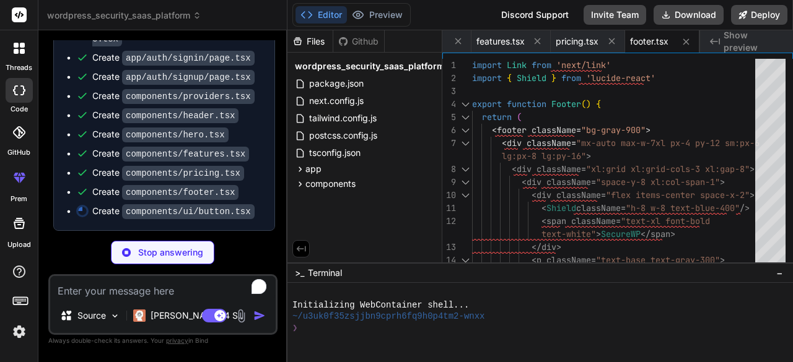
type textarea "x"
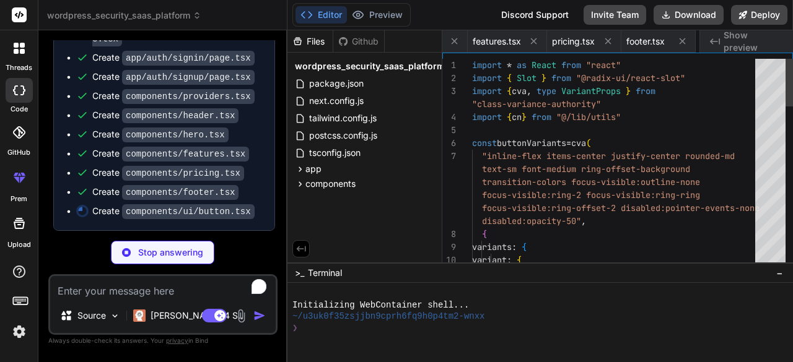
scroll to position [0, 1552]
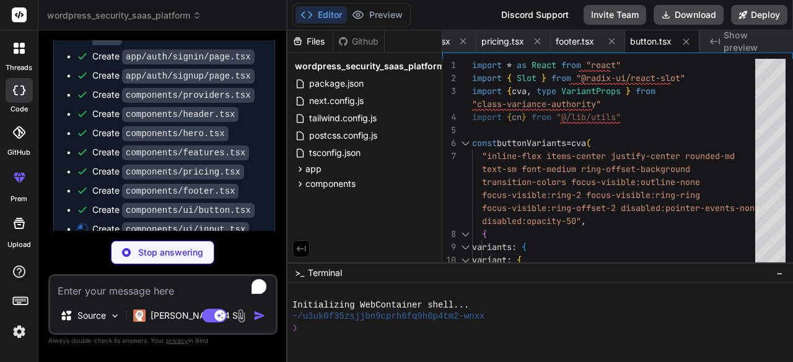
type textarea "x"
type textarea "Input.displayName = "Input" export { Input }"
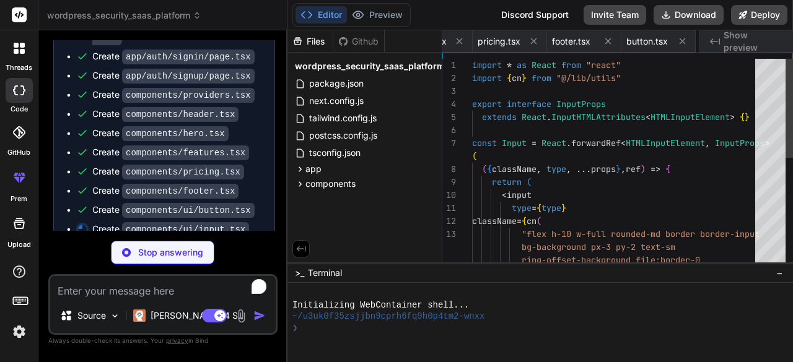
scroll to position [0, 1626]
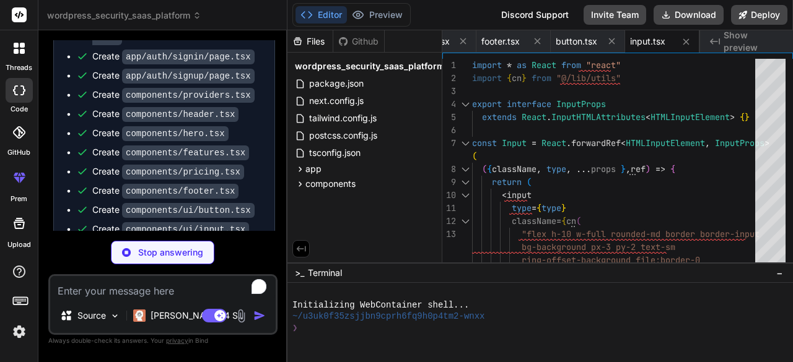
type textarea "x"
type textarea "export { Card, CardHeader, CardFooter, CardTitle, CardDescription, CardContent }"
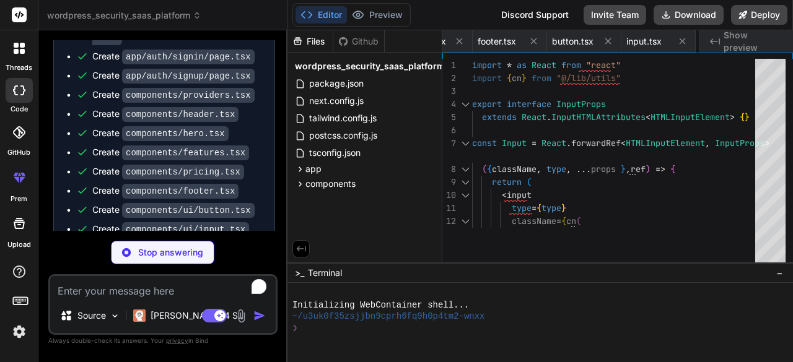
type textarea "x"
type textarea "className)} {...props} /> ) } export { Badge, badgeVariants }"
type textarea "x"
type textarea "</Toast> ) })} <ToastViewport /> </ToastProvider> ) }"
type textarea "x"
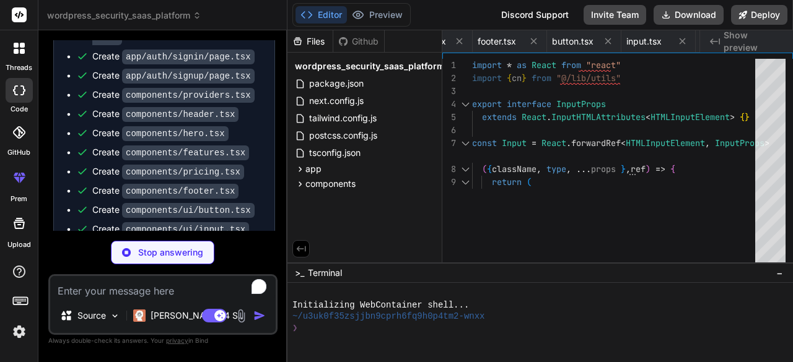
type textarea "ToastProvider, ToastViewport, Toast, ToastTitle, ToastDescription, ToastClose, …"
type textarea "x"
type textarea "export { useToast, toast }"
type textarea "x"
type textarea ") }"
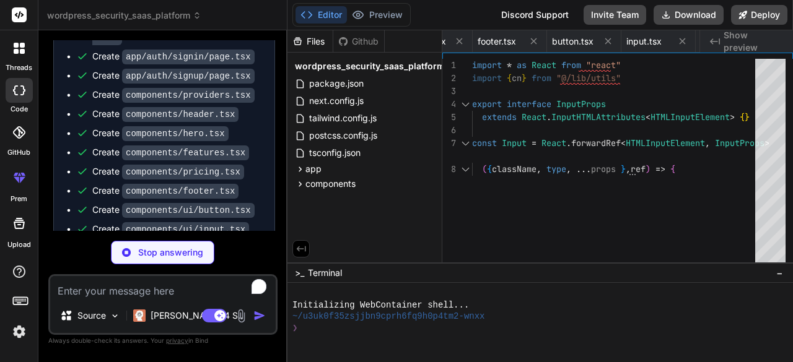
type textarea "x"
type textarea "}"
type textarea "x"
type textarea "</ul> </nav> </div> </div> ) }"
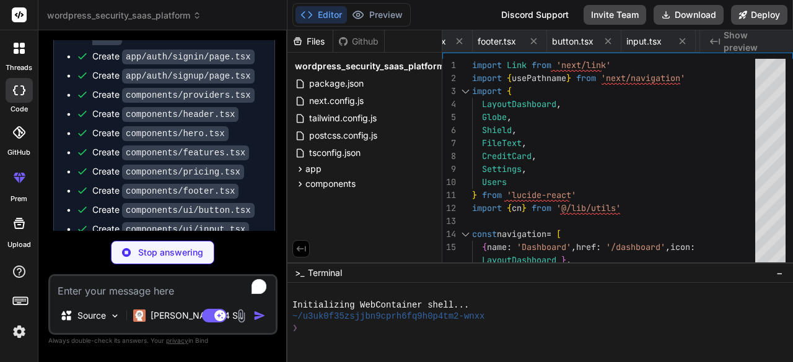
scroll to position [0, 2347]
type textarea "x"
type textarea ") }"
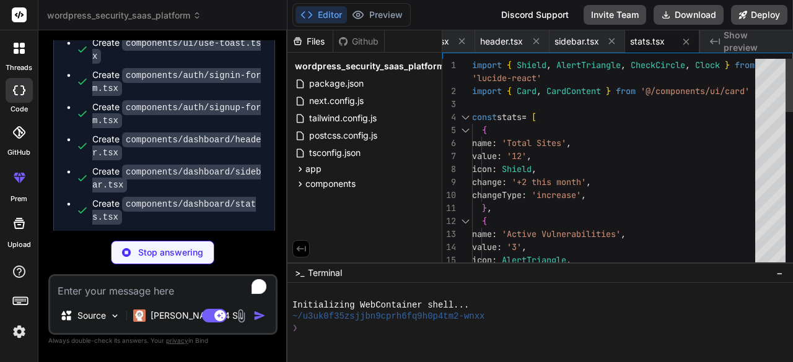
scroll to position [2109, 0]
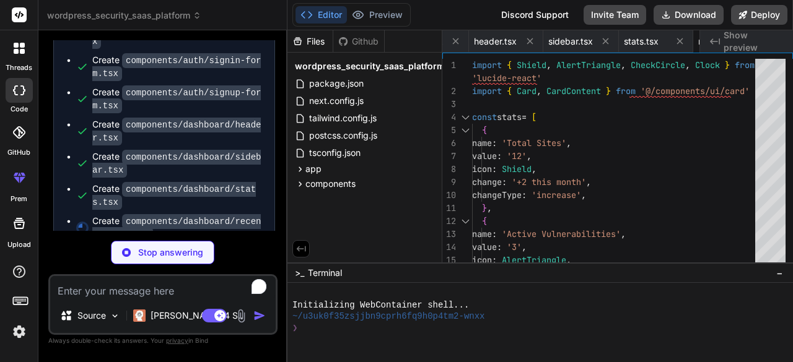
type textarea "x"
type textarea "</div> </CardContent> </Card> ) }"
type textarea "x"
type textarea "strokeWidth={2} name="Patched" /> </LineChart> </ResponsiveContainer> </CardCon…"
type textarea "x"
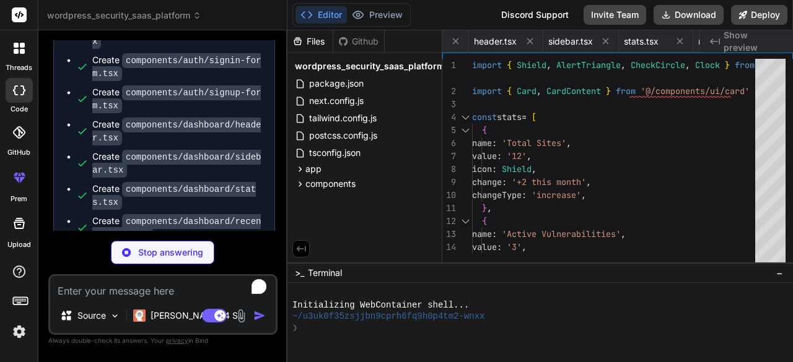
type textarea "}"
type textarea "x"
type textarea "</div> </CardContent> </Card> </div> ) }"
type textarea "x"
type textarea "}"
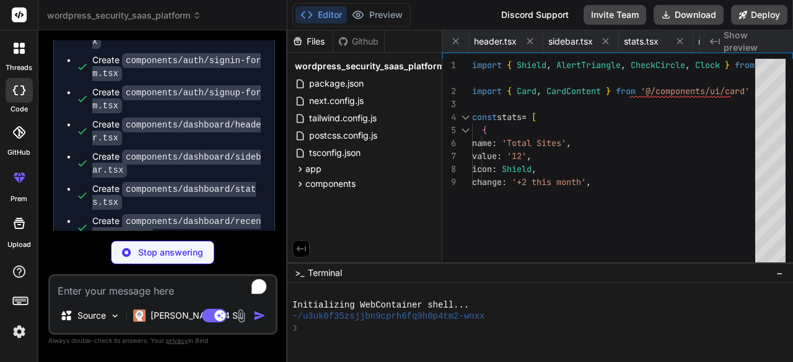
type textarea "x"
type textarea "import { type ClassValue, clsx } from "clsx" import { twMerge } from "tailwind-…"
type textarea "x"
type textarea "localStorage.removeItem('auth_token') window.location.href = '/auth/signin' } r…"
type textarea "x"
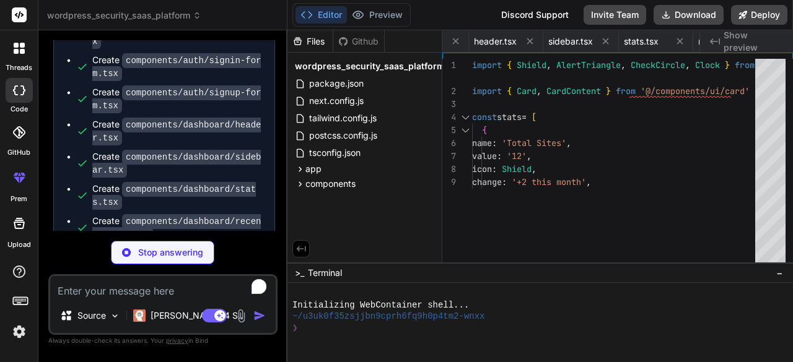
type textarea "trialEnd?: string stripeSubscriptionId: string createdAt: string updatedAt: str…"
type textarea "x"
type textarea "webhook/url"
type textarea "x"
type textarea ")"
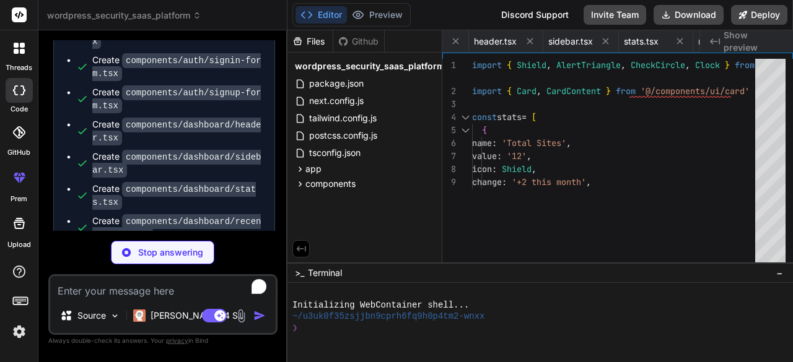
type textarea "x"
type textarea "MAX_FILE_SIZE: int = 10 * 1024 * 1024 # 10MB class Config: env_file = ".env" se…"
type textarea "x"
type textarea "finally: db.close() def get_redis(): return redis_client"
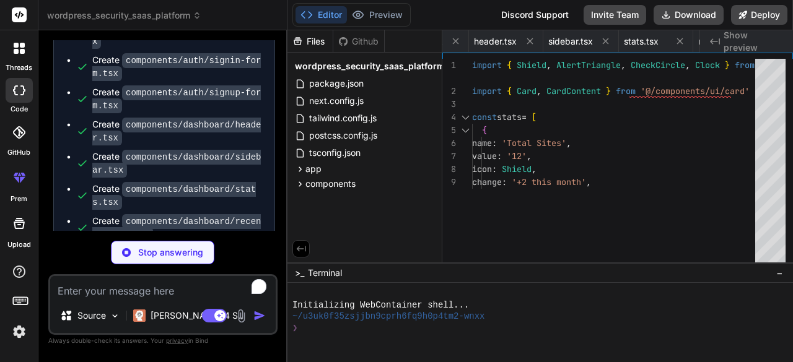
type textarea "x"
type textarea "onupdate=datetime.utcnow) # Relationships user = relationship("User", back_popu…"
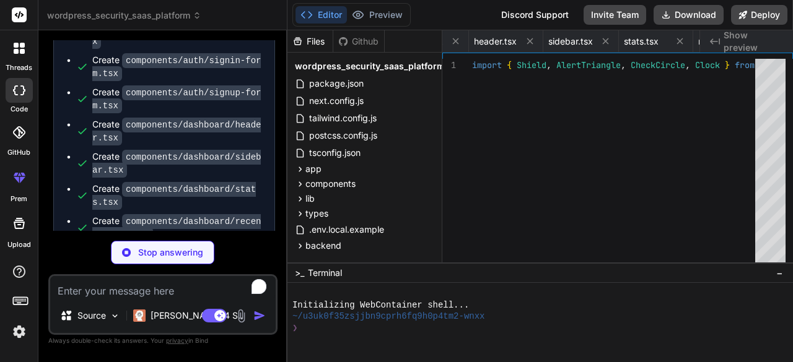
type textarea "x"
type textarea "class TokenData(BaseModel): username: Optional[str] = None class UserLogin(Base…"
type textarea "x"
type textarea "return user"
type textarea "x"
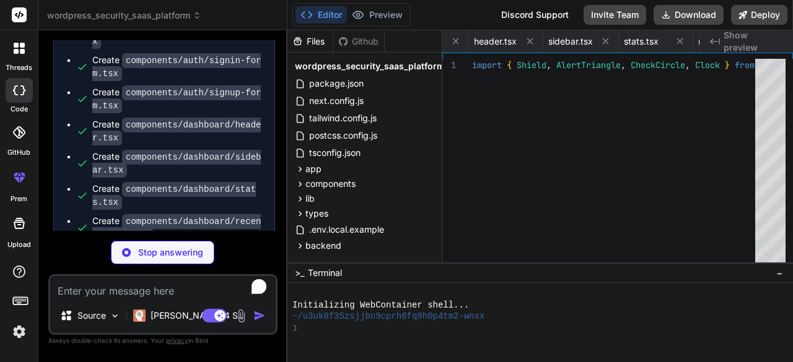
type textarea "db.delete(site) db.commit() return {"message": "Site deleted successfully"}"
type textarea "x"
type textarea "# For now, just mark as patched vulnerability.status = "patched" db.commit() re…"
type textarea "x"
type textarea "Scan.id == scan_id, Site.user_id == current_user.id ).first() if not scan: rais…"
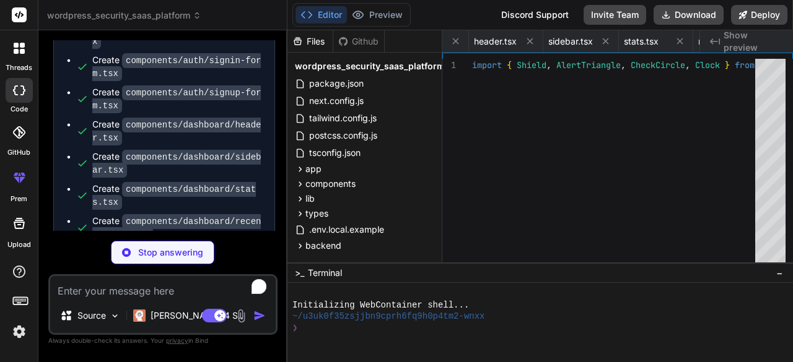
type textarea "x"
type textarea "not found") db.delete(report) db.commit() return {"message": "Report deleted su…"
type textarea "x"
type textarea "canceled, etc. pass"
type textarea "x"
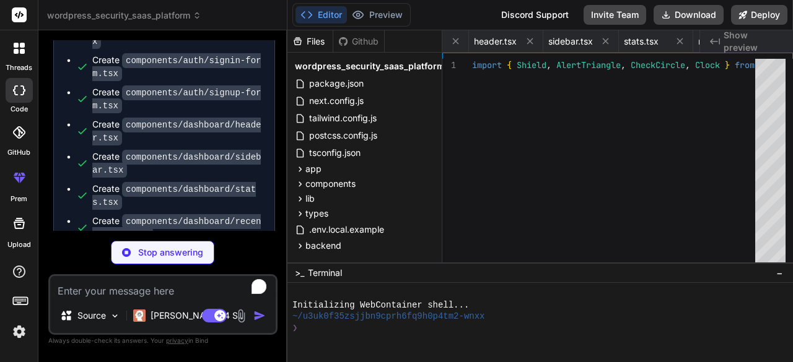
type textarea "x"
type textarea "return severity_map.get(wpscan_severity, VulnerabilitySeverity.MEDIUM)"
type textarea "x"
type textarea ""notifications", } )"
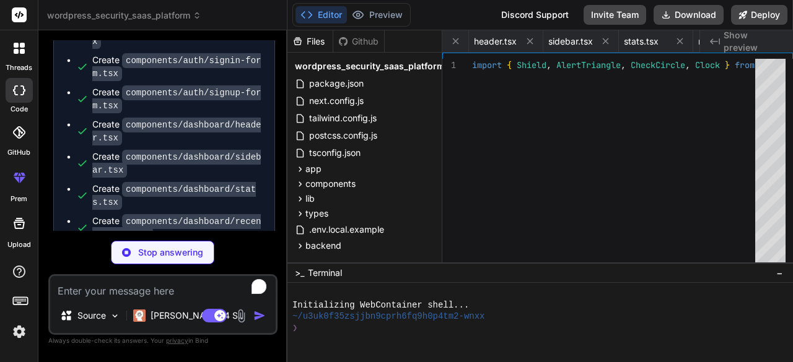
type textarea "x"
type textarea "db = SessionLocal() sites = db.query(Site).filter(Site.auto_scan == True).all()…"
type textarea "x"
type textarea "stripe==7.8.0 aiohttp==3.9.0 reportlab==4.0.7 python-dotenv==1.0.0 pydantic[ema…"
type textarea "x"
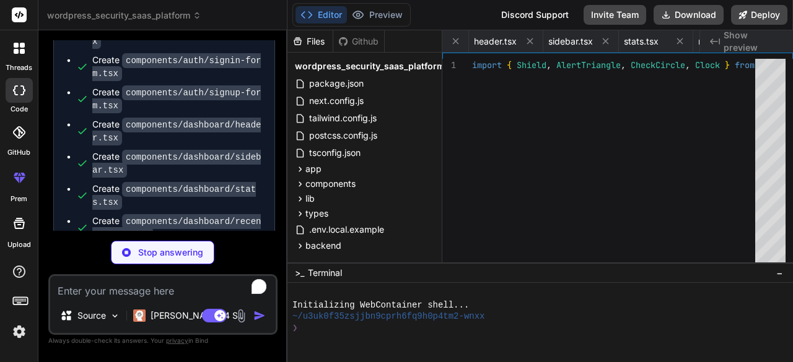
type textarea "# Expose port EXPOSE 8000 # Start application CMD ["uvicorn", "app.main:app", "…"
type textarea "x"
type textarea "- /app/node_modules volumes: postgres_data: redis_data: uploads_data:"
type textarea "x"
type textarea "new SecureWPCompanion();"
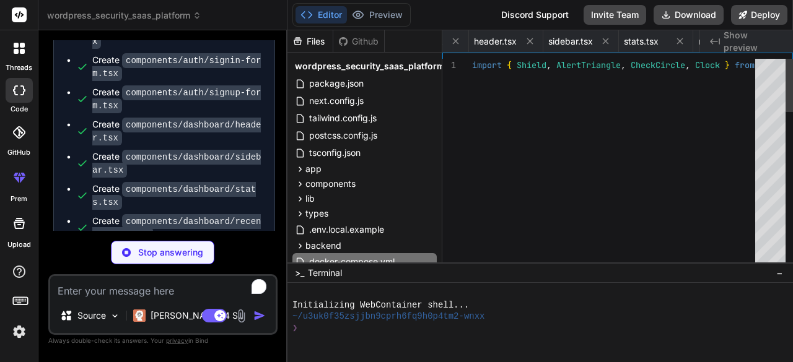
type textarea "x"
type textarea "apiVersion: v1 kind: Namespace metadata: name: securewp"
type textarea "x"
type textarea "ports: - port: 5432 targetPort: 5432"
type textarea "x"
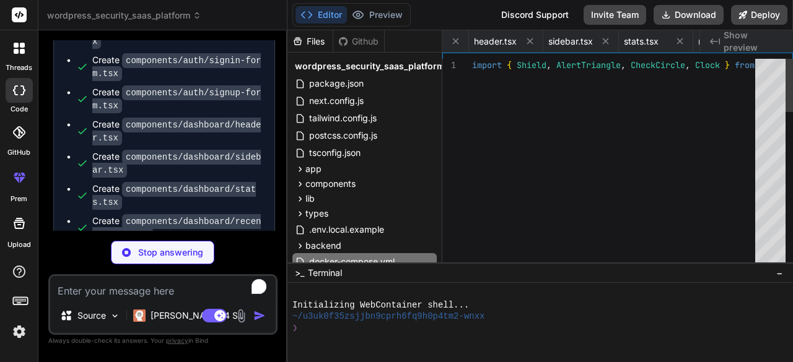
type textarea "metadata: name: redis namespace: securewp spec: selector: app: redis ports: - p…"
type textarea "x"
type textarea "targetPort: 8000"
type textarea "x"
type textarea "app: frontend ports: - port: 3000 targetPort: 3000"
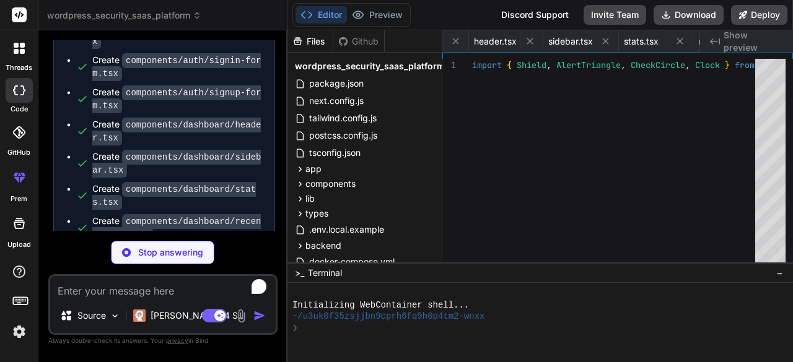
type textarea "x"
type textarea "key: wpscan-api-token"
type textarea "x"
type textarea "pathType: Prefix backend: service: name: backend port: number: 8000"
type textarea "x"
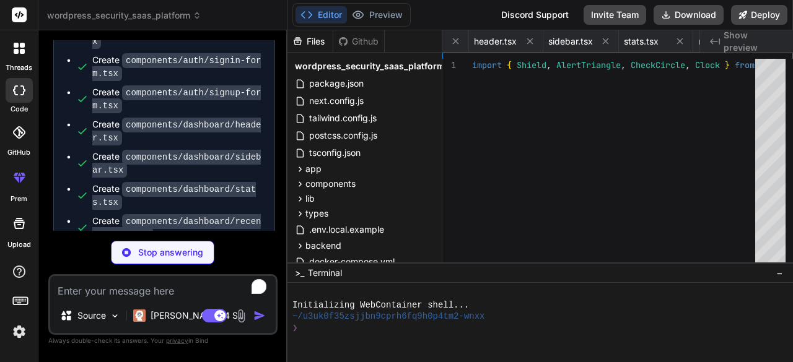
type textarea "stripe-secret-key: <base64-encoded-stripe-secret> stripe-publishable-key: <base…"
type textarea "x"
type textarea "securewp kubectl rollout status deployment/frontend -n securewp"
type textarea "x"
type textarea "ENV PORT 3000 ENV HOSTNAME "0.0.0.0" CMD ["node", "server.js"]"
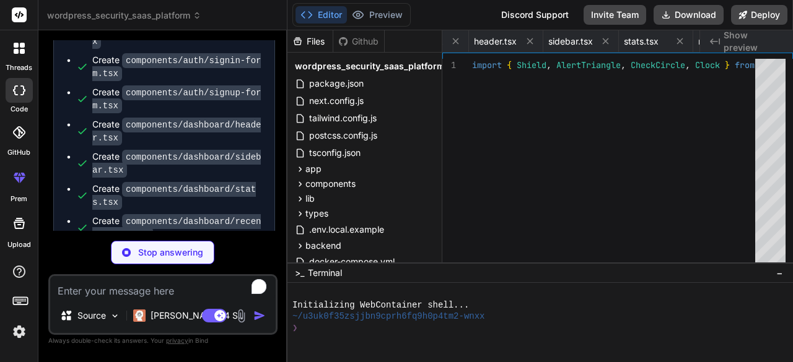
type textarea "x"
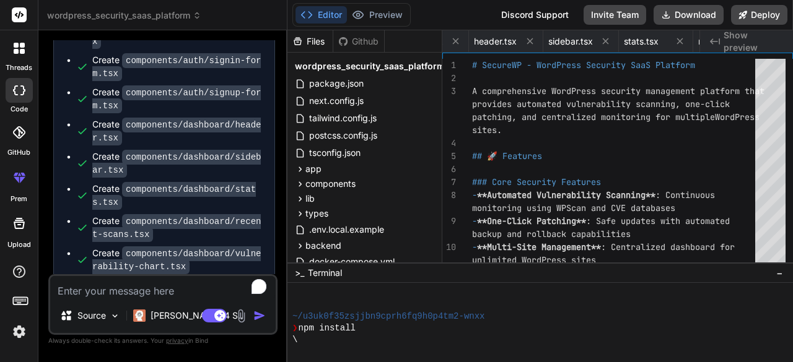
type textarea "x"
